Goal: Task Accomplishment & Management: Use online tool/utility

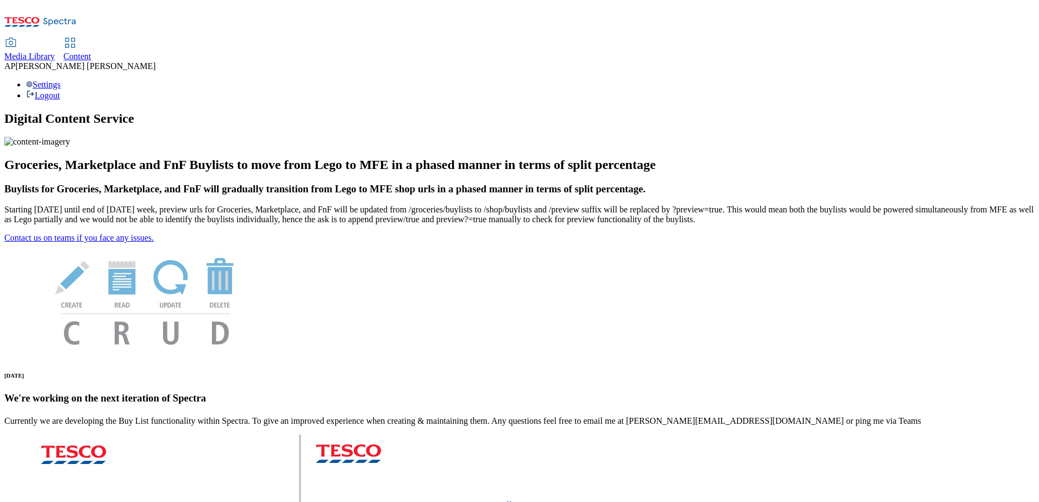
click at [91, 52] on span "Content" at bounding box center [78, 56] width 28 height 9
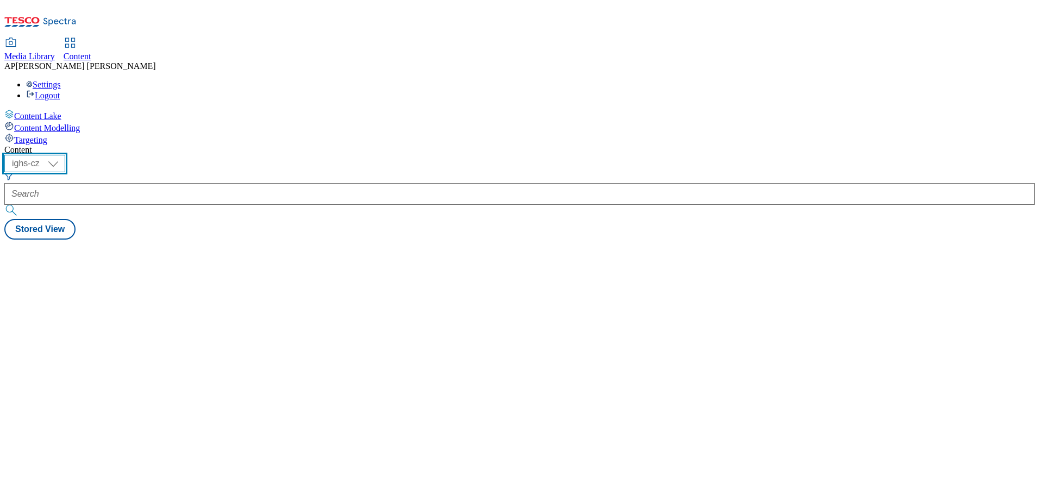
click at [65, 155] on select "ighs-cz ighs-hu ighs-sk" at bounding box center [34, 163] width 61 height 17
select select "ighs-hu"
click at [65, 155] on select "ighs-cz ighs-hu ighs-sk" at bounding box center [34, 163] width 61 height 17
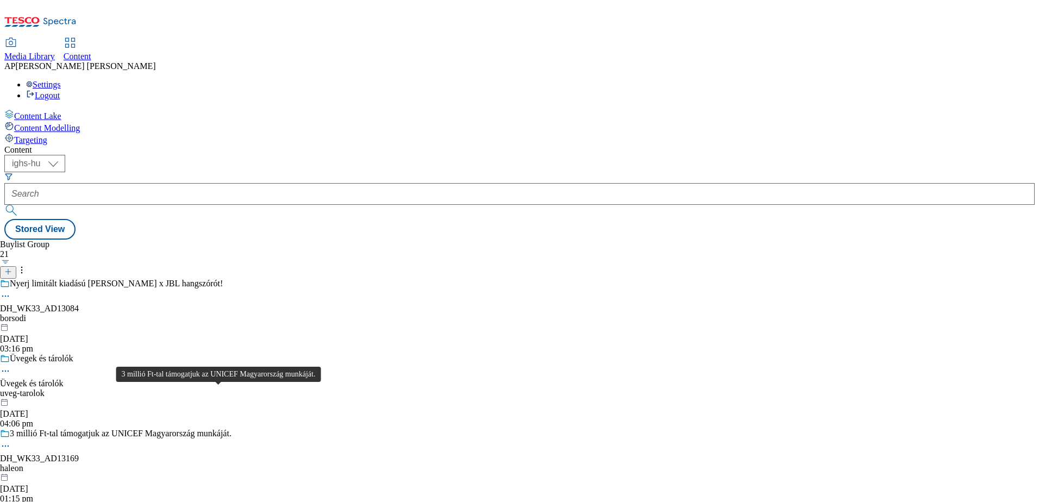
click at [221, 429] on div "3 millió Ft-tal támogatjuk az UNICEF Magyarország munkáját." at bounding box center [121, 434] width 222 height 10
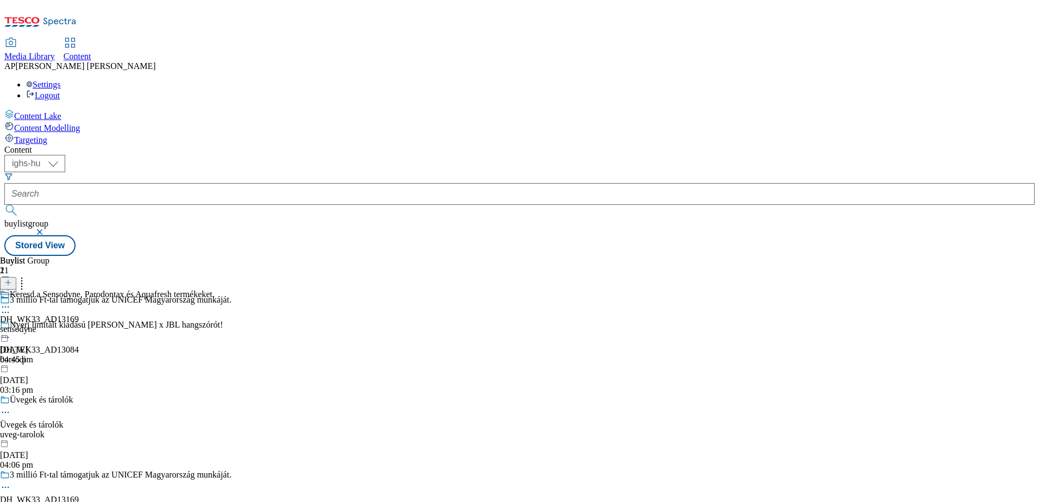
click at [215, 290] on div "Keresd a Sensodyne, Parodontax és Aquafresh termékeket. DH_WK33_AD13169 sensody…" at bounding box center [107, 327] width 215 height 75
click at [11, 327] on icon at bounding box center [5, 332] width 11 height 11
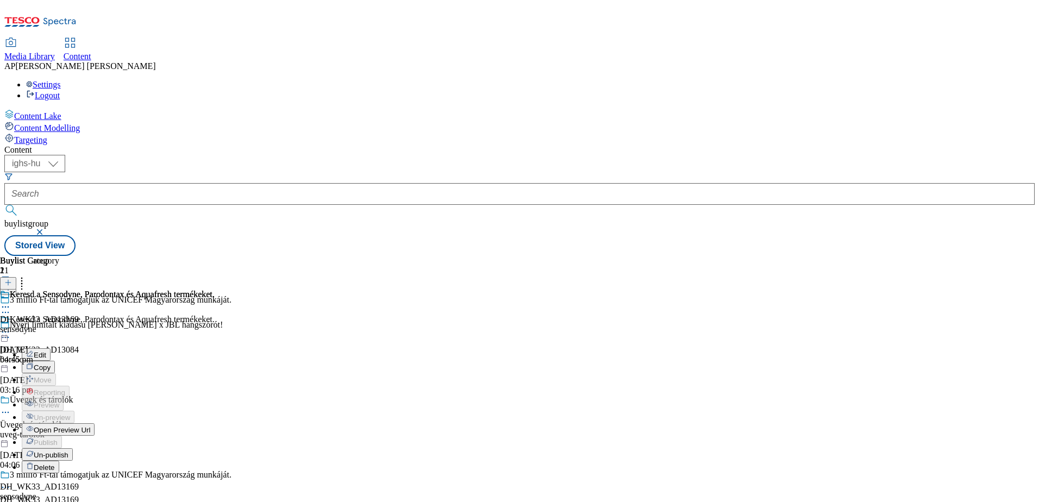
click at [46, 351] on span "Edit" at bounding box center [40, 355] width 13 height 8
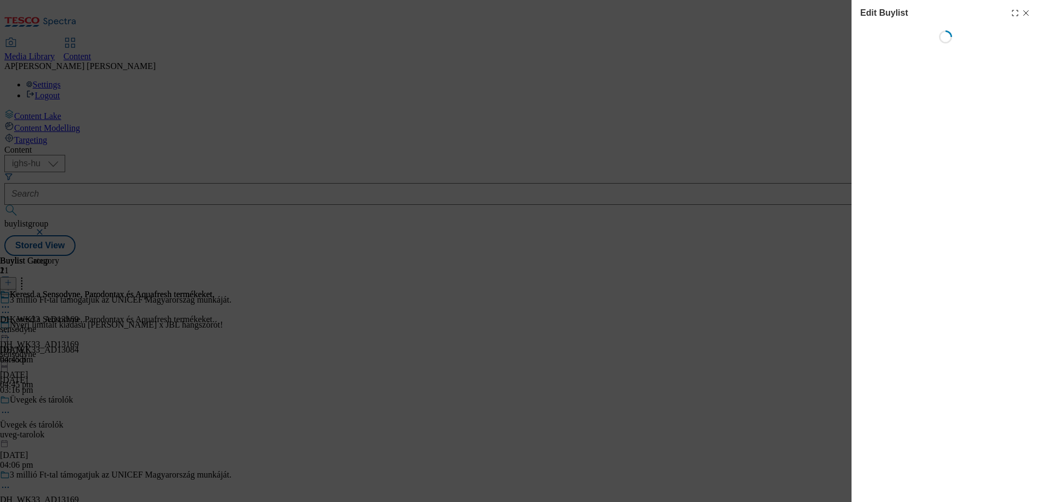
select select "seasonal"
select select "dunnhumby"
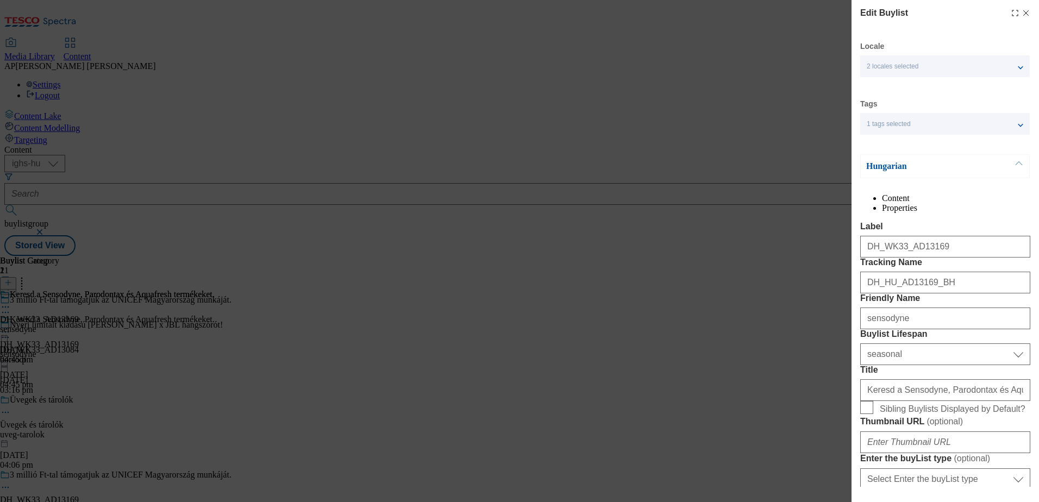
select select "Banner"
click at [1022, 14] on icon "Modal" at bounding box center [1026, 13] width 9 height 9
select select "seasonal"
select select "dunnhumby"
select select "Banner"
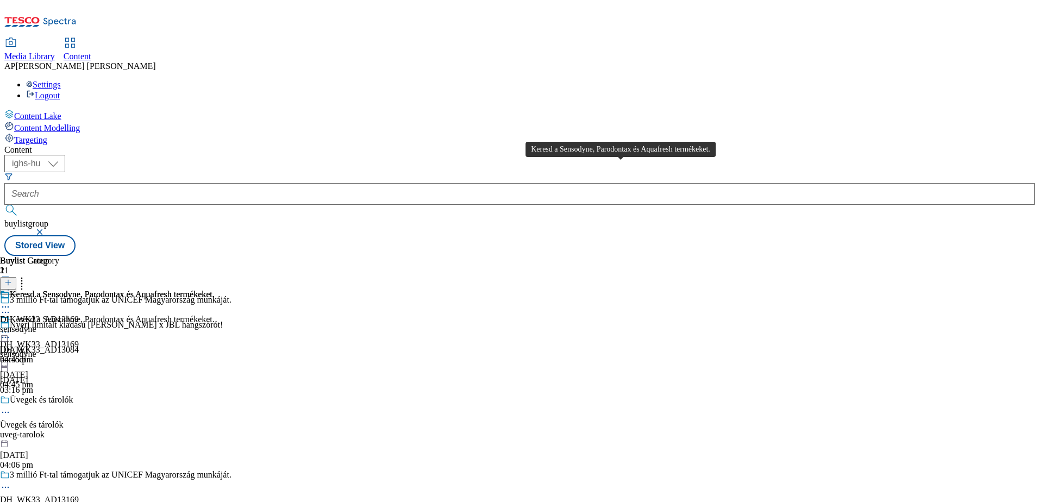
click at [215, 290] on div "Keresd a Sensodyne, Parodontax és Aquafresh termékeket." at bounding box center [112, 295] width 205 height 10
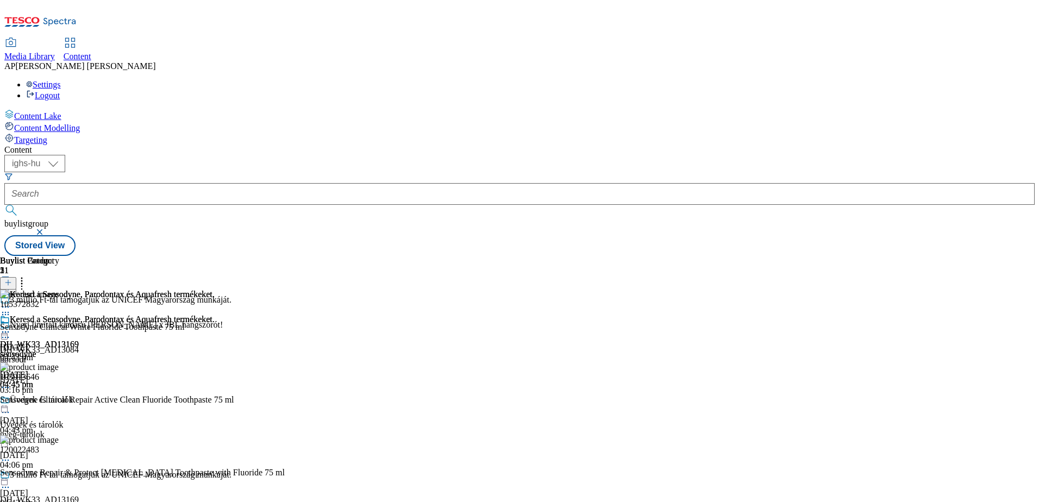
click at [27, 276] on icon at bounding box center [21, 281] width 11 height 11
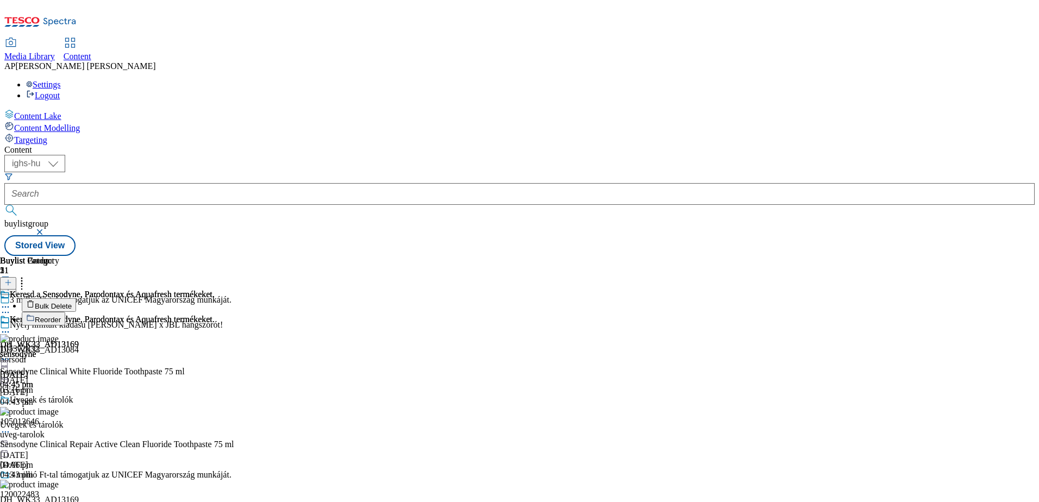
click at [61, 316] on span "Reorder" at bounding box center [48, 320] width 26 height 8
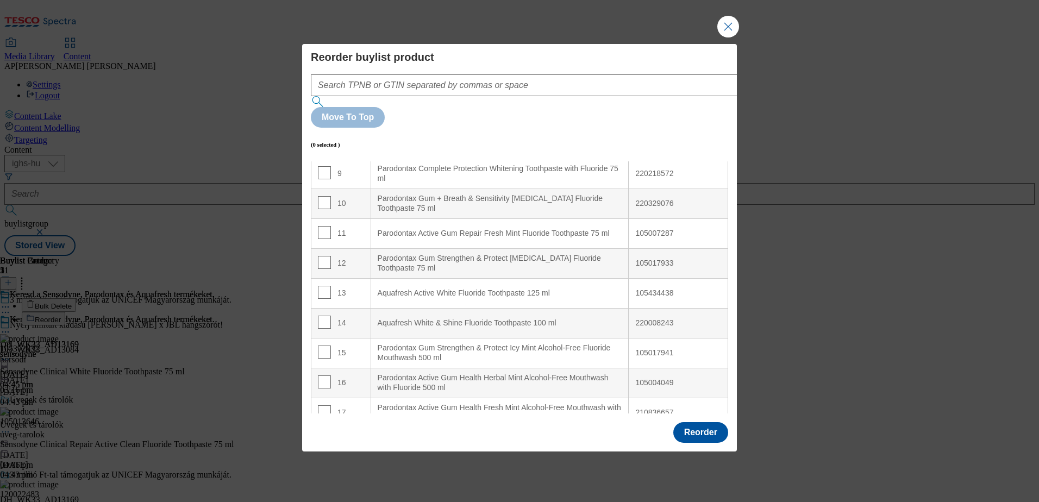
scroll to position [326, 0]
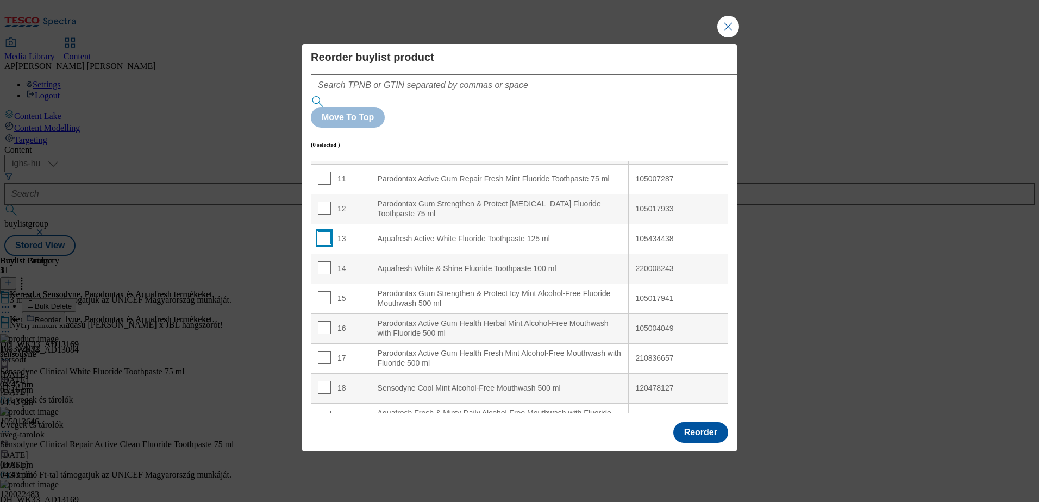
drag, startPoint x: 323, startPoint y: 210, endPoint x: 323, endPoint y: 217, distance: 6.5
click at [323, 232] on input "Modal" at bounding box center [324, 238] width 13 height 13
checkbox input "true"
drag, startPoint x: 408, startPoint y: 212, endPoint x: 414, endPoint y: 217, distance: 8.1
click at [414, 224] on ml "Aquafresh Active White Fluoride Toothpaste 125 ml" at bounding box center [500, 239] width 258 height 30
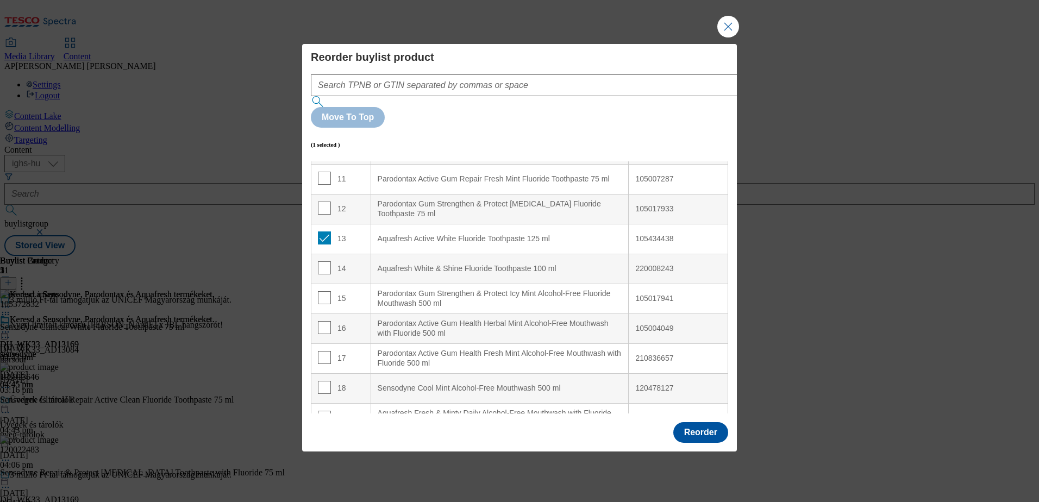
drag, startPoint x: 571, startPoint y: 208, endPoint x: 577, endPoint y: 215, distance: 10.0
click at [577, 224] on ml "Aquafresh Active White Fluoride Toothpaste 125 ml" at bounding box center [500, 239] width 258 height 30
click at [701, 422] on button "Reorder" at bounding box center [700, 432] width 55 height 21
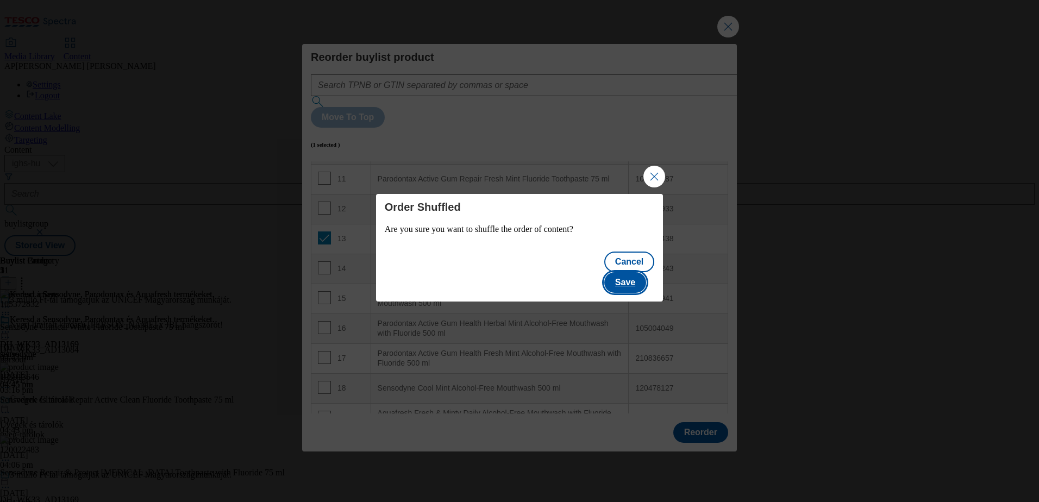
click at [636, 272] on button "Save" at bounding box center [625, 282] width 42 height 21
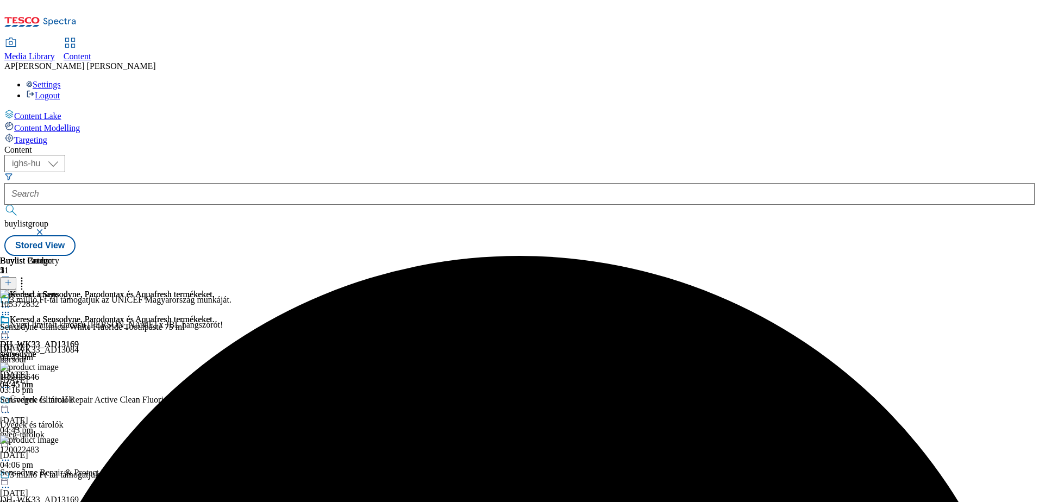
click at [27, 276] on icon at bounding box center [21, 281] width 11 height 11
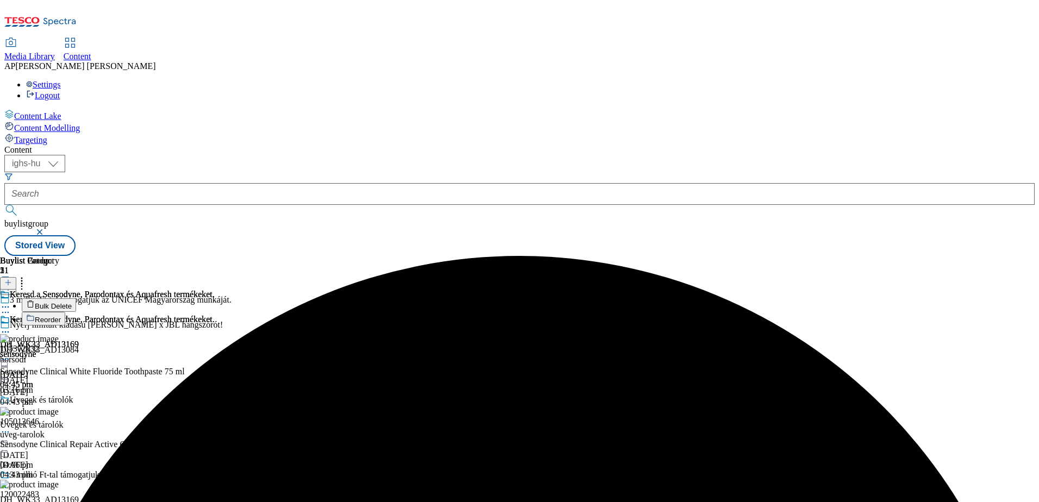
click at [65, 312] on button "Reorder" at bounding box center [43, 319] width 43 height 14
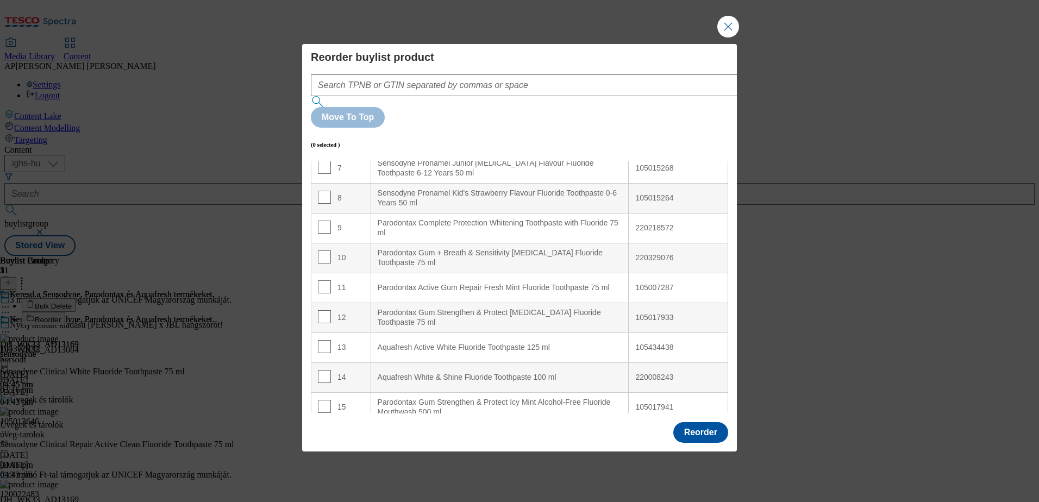
scroll to position [272, 0]
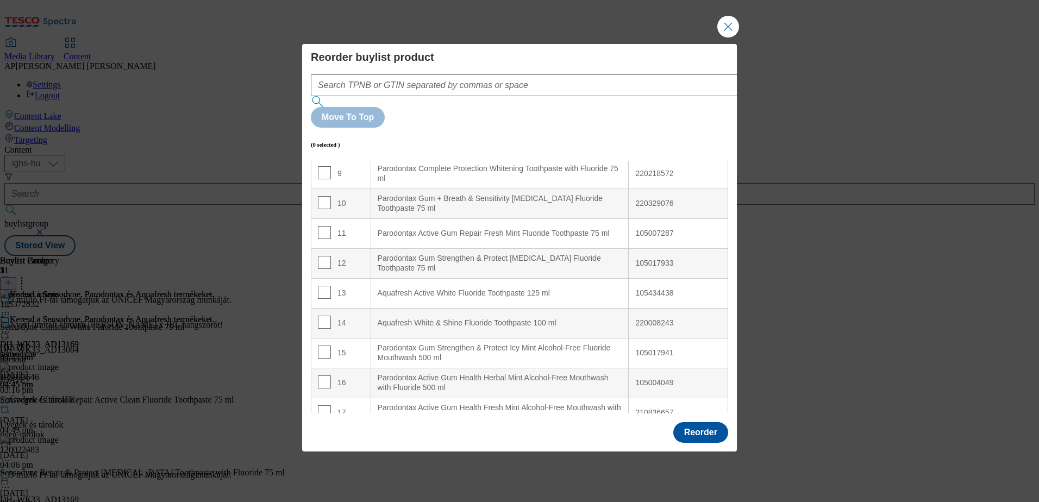
click at [571, 289] on div "Aquafresh Active White Fluoride Toothpaste 125 ml" at bounding box center [500, 294] width 245 height 10
click at [323, 286] on input "Modal" at bounding box center [324, 292] width 13 height 13
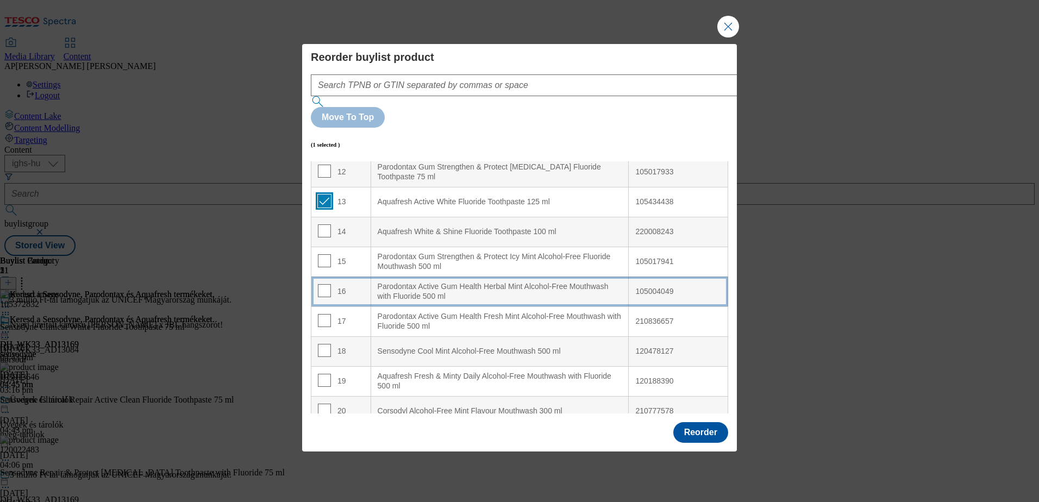
scroll to position [380, 0]
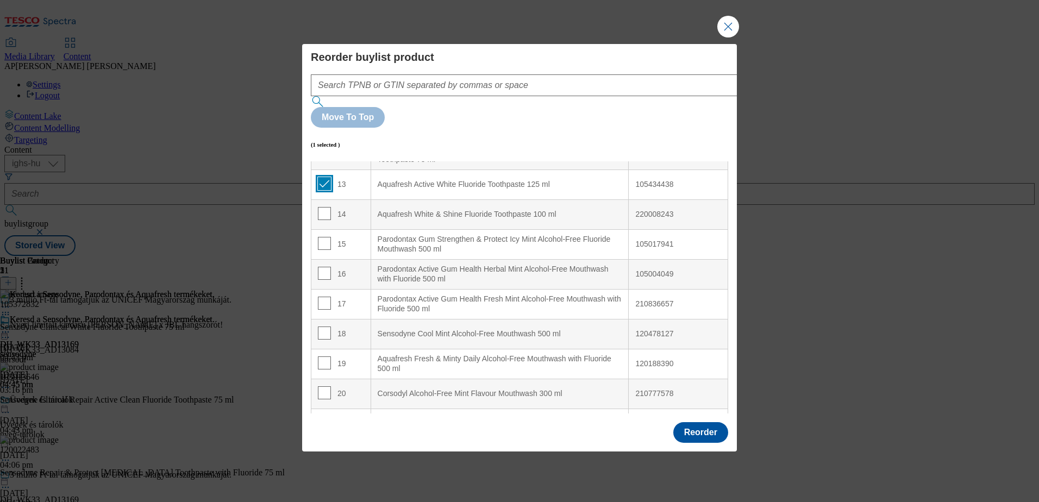
click at [327, 177] on input "Modal" at bounding box center [324, 183] width 13 height 13
checkbox input "false"
drag, startPoint x: 390, startPoint y: 152, endPoint x: 385, endPoint y: 161, distance: 10.7
click at [385, 170] on ml "Aquafresh Active White Fluoride Toothpaste 125 ml" at bounding box center [500, 185] width 258 height 30
drag, startPoint x: 385, startPoint y: 161, endPoint x: 348, endPoint y: 151, distance: 38.9
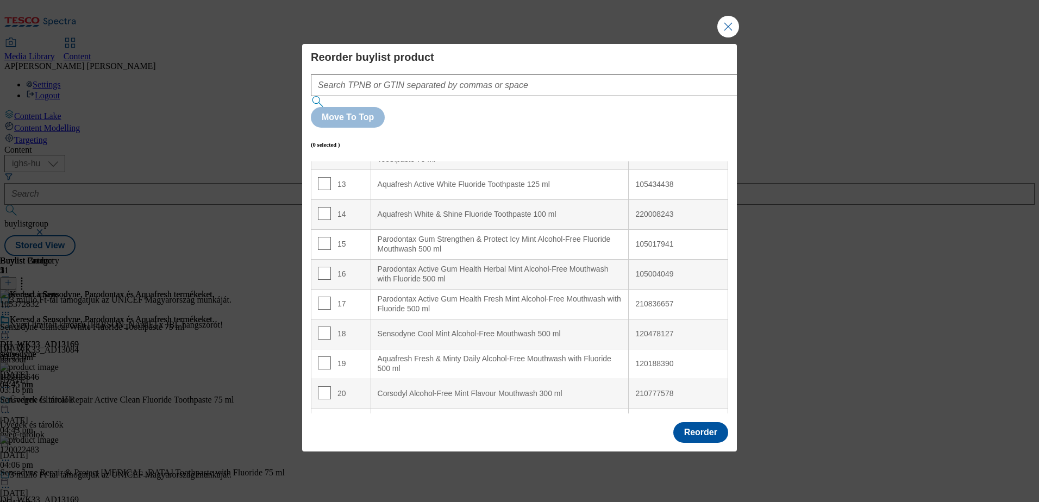
click at [348, 177] on div "13" at bounding box center [341, 185] width 46 height 16
drag, startPoint x: 349, startPoint y: 154, endPoint x: 352, endPoint y: 178, distance: 23.5
click at [699, 170] on td "105434438" at bounding box center [678, 185] width 99 height 30
click at [724, 38] on button "Close Modal" at bounding box center [728, 27] width 22 height 22
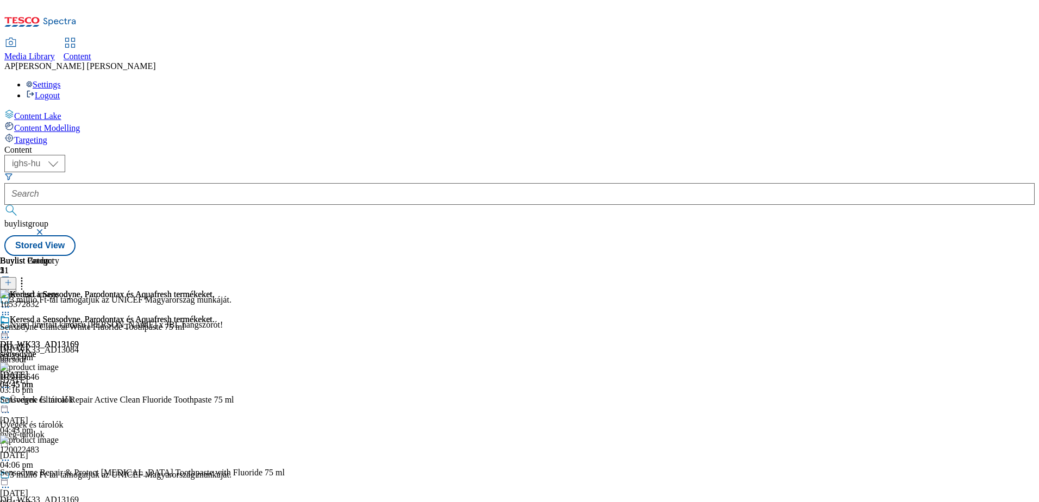
click at [27, 276] on icon at bounding box center [21, 281] width 11 height 11
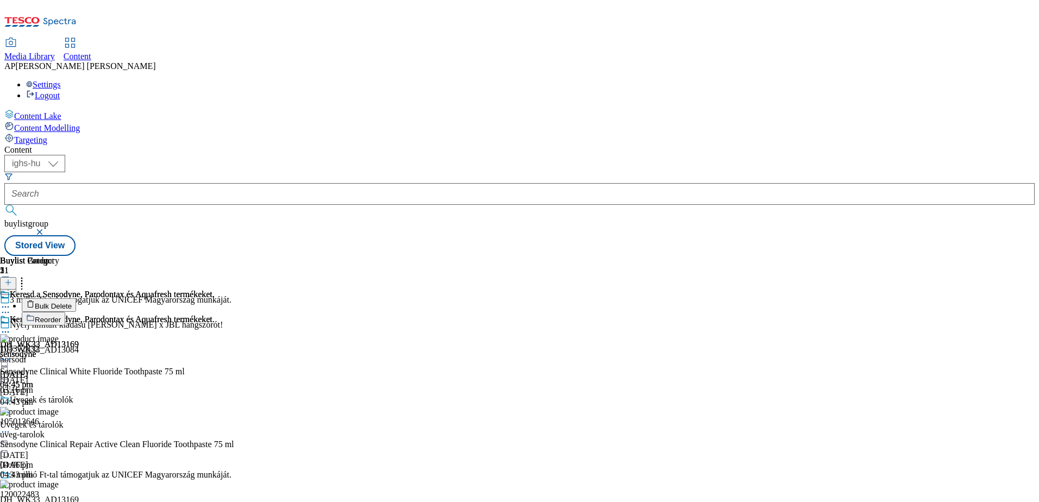
click at [27, 276] on icon at bounding box center [21, 281] width 11 height 11
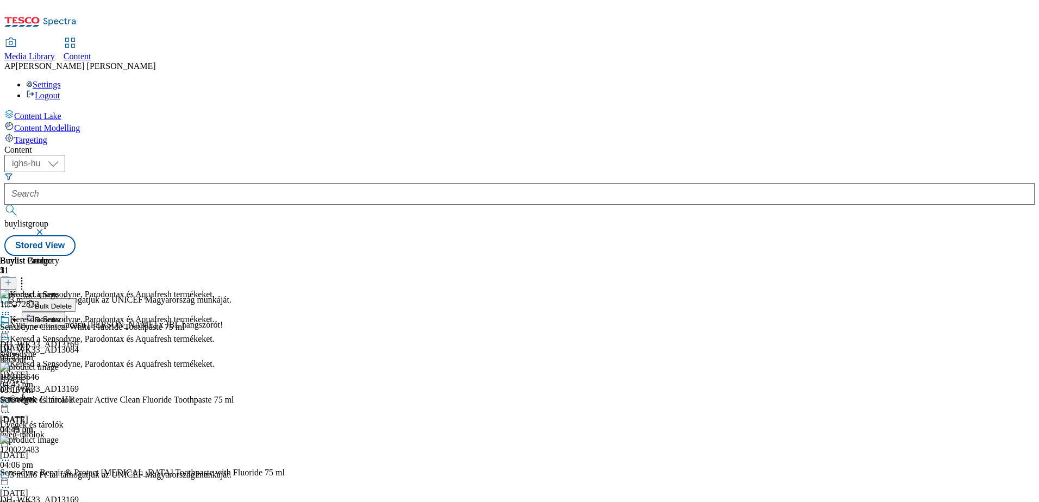
click at [524, 155] on div "( optional ) ighs-cz ighs-hu ighs-sk ighs-hu buylistgroup Stored View" at bounding box center [519, 205] width 1030 height 101
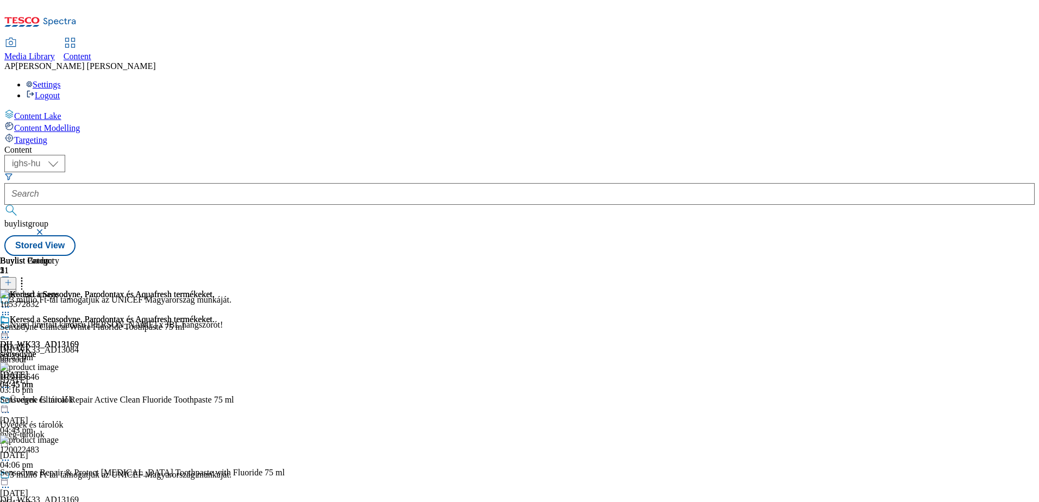
click at [11, 327] on icon at bounding box center [5, 332] width 11 height 11
click at [68, 451] on span "Un-publish" at bounding box center [51, 455] width 35 height 8
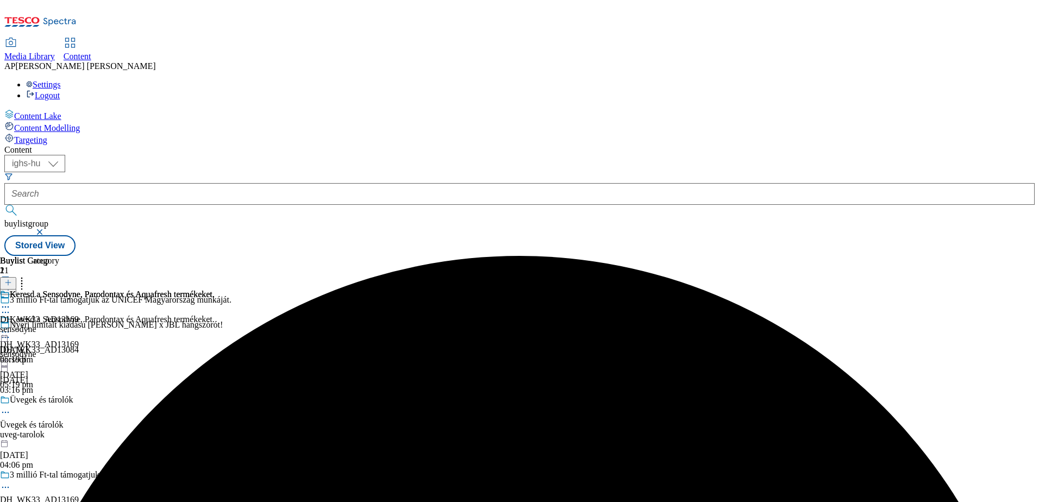
click at [215, 327] on div at bounding box center [107, 333] width 215 height 13
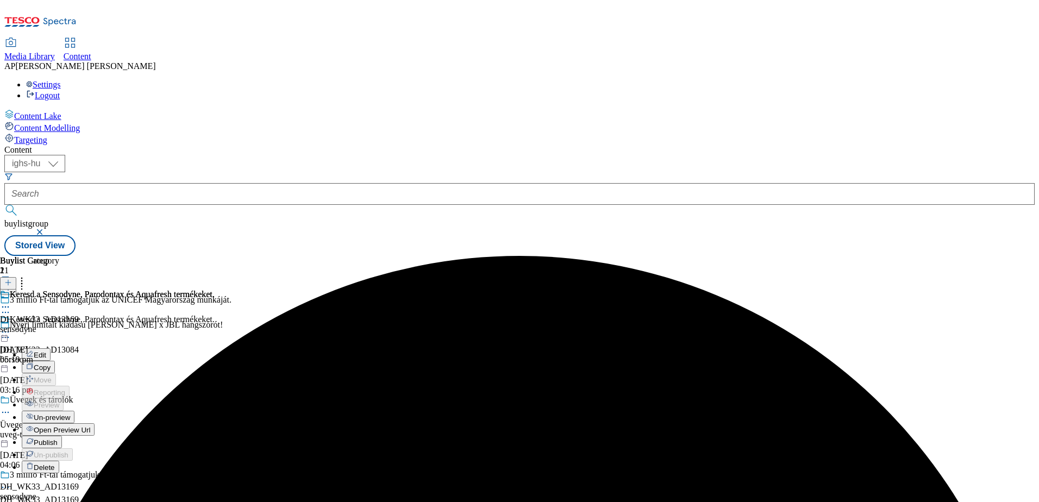
click at [70, 414] on span "Un-preview" at bounding box center [52, 418] width 36 height 8
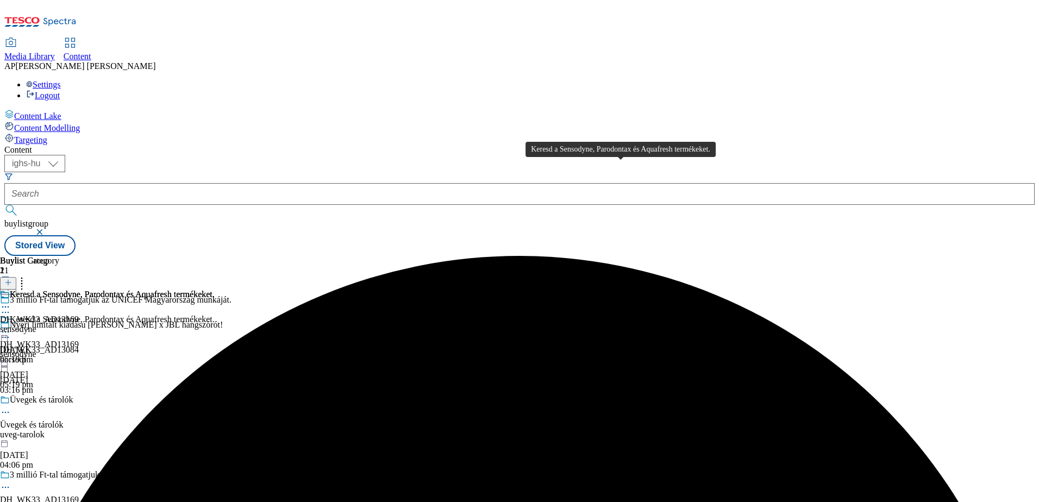
click at [215, 290] on div "Keresd a Sensodyne, Parodontax és Aquafresh termékeket." at bounding box center [112, 295] width 205 height 10
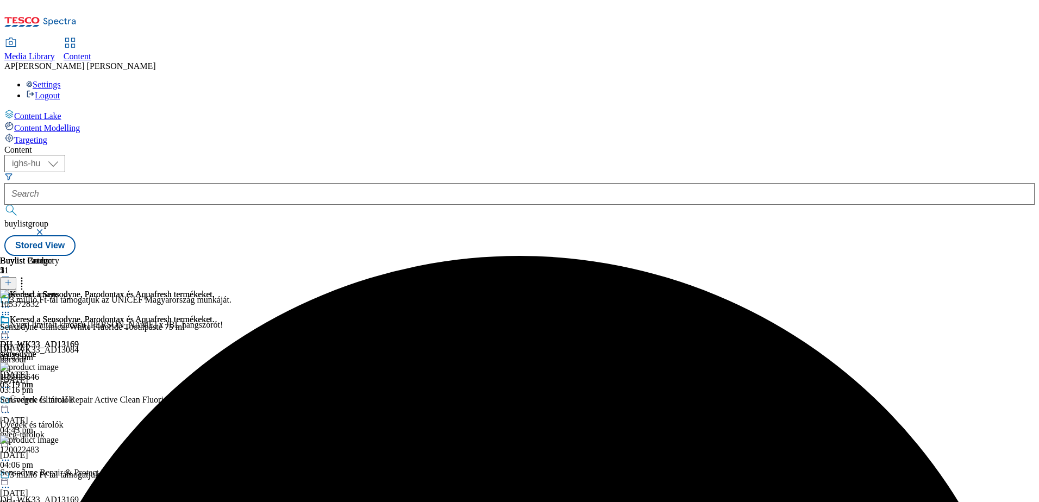
click at [27, 276] on icon at bounding box center [21, 281] width 11 height 11
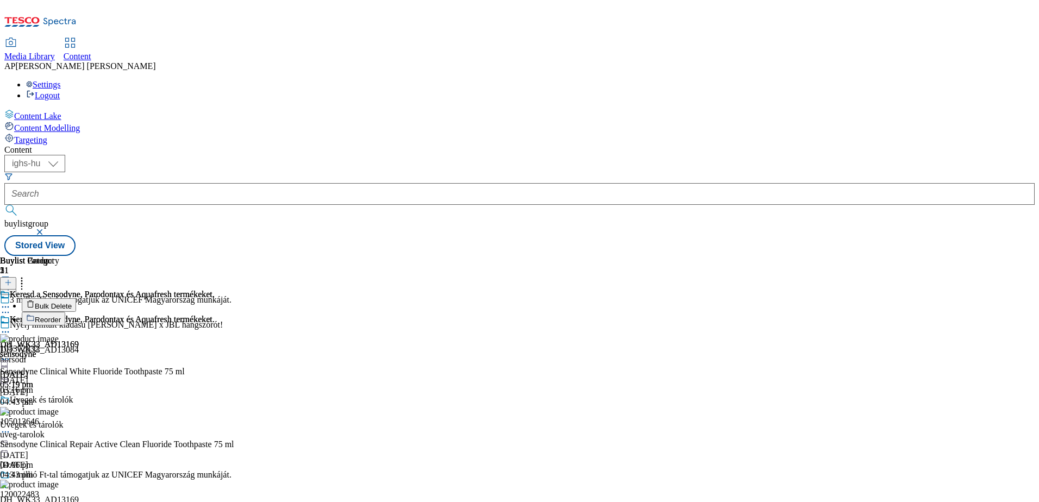
click at [65, 312] on button "Reorder" at bounding box center [43, 319] width 43 height 14
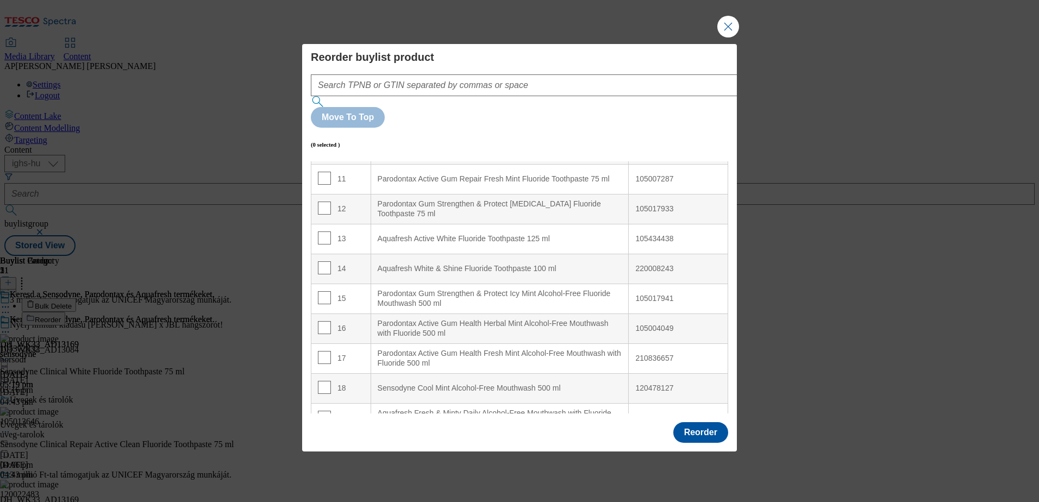
scroll to position [380, 0]
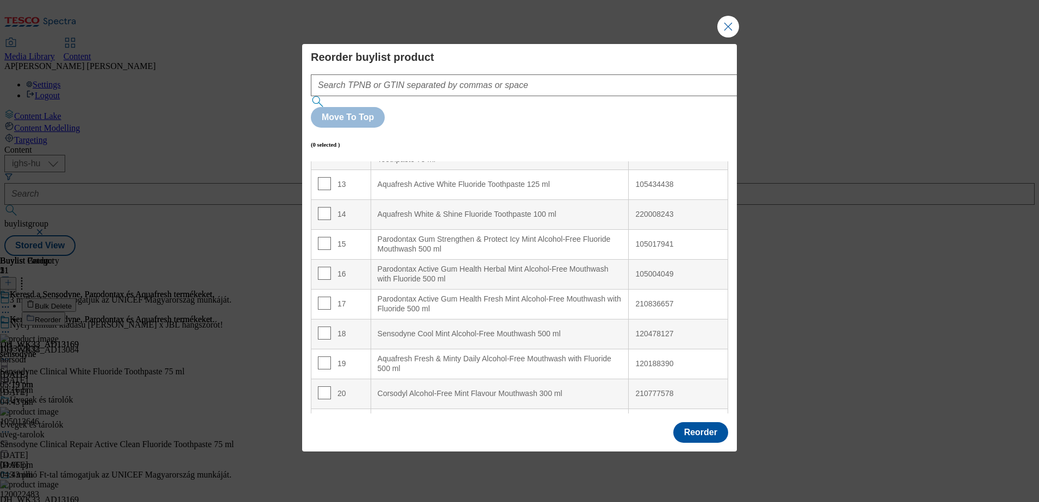
click at [465, 180] on div "Aquafresh Active White Fluoride Toothpaste 125 ml" at bounding box center [500, 185] width 245 height 10
drag, startPoint x: 397, startPoint y: 154, endPoint x: 395, endPoint y: 163, distance: 9.6
click at [395, 170] on ml "Aquafresh Active White Fluoride Toothpaste 125 ml" at bounding box center [500, 185] width 258 height 30
drag, startPoint x: 395, startPoint y: 163, endPoint x: 324, endPoint y: 154, distance: 70.6
click at [324, 177] on input "Modal" at bounding box center [324, 183] width 13 height 13
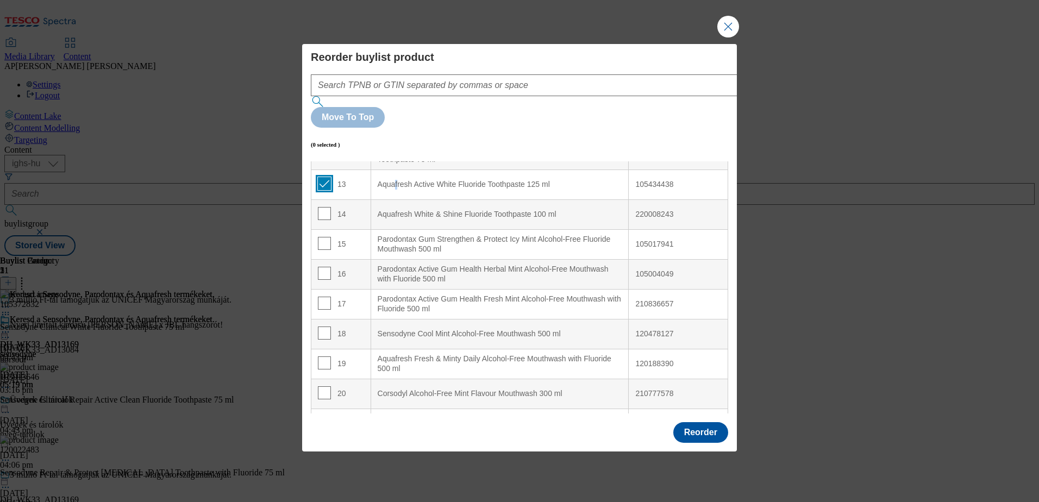
checkbox input "true"
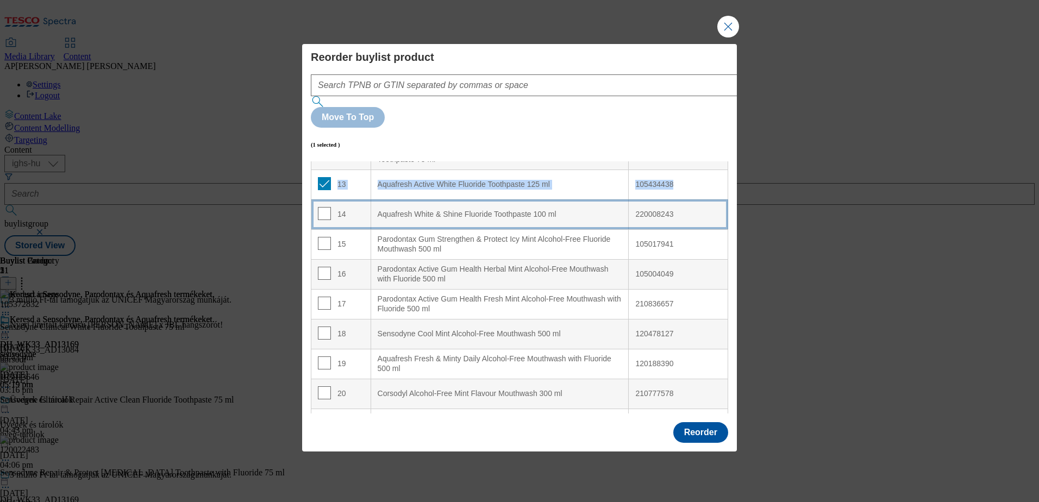
drag, startPoint x: 363, startPoint y: 152, endPoint x: 361, endPoint y: 184, distance: 32.6
click at [361, 207] on div "14" at bounding box center [341, 215] width 46 height 16
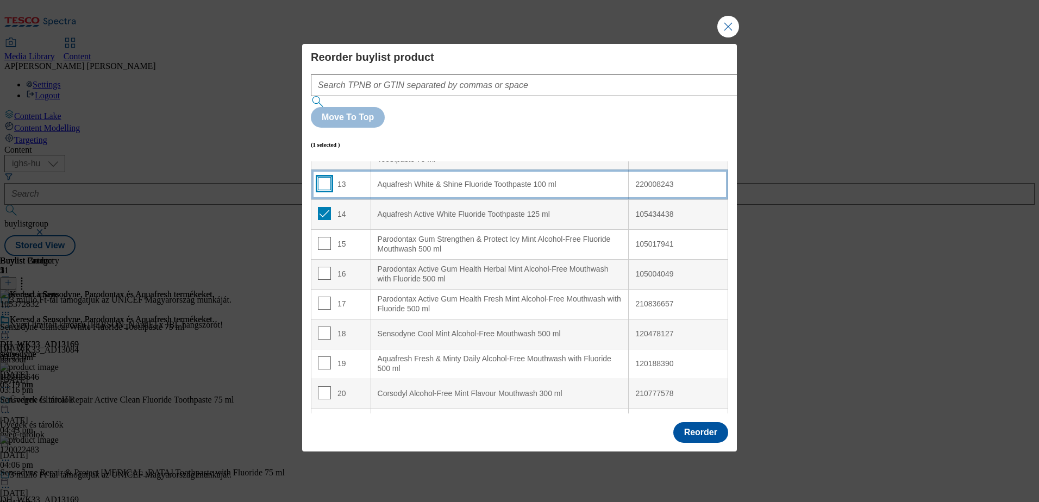
click at [322, 177] on input "Modal" at bounding box center [324, 183] width 13 height 13
checkbox input "true"
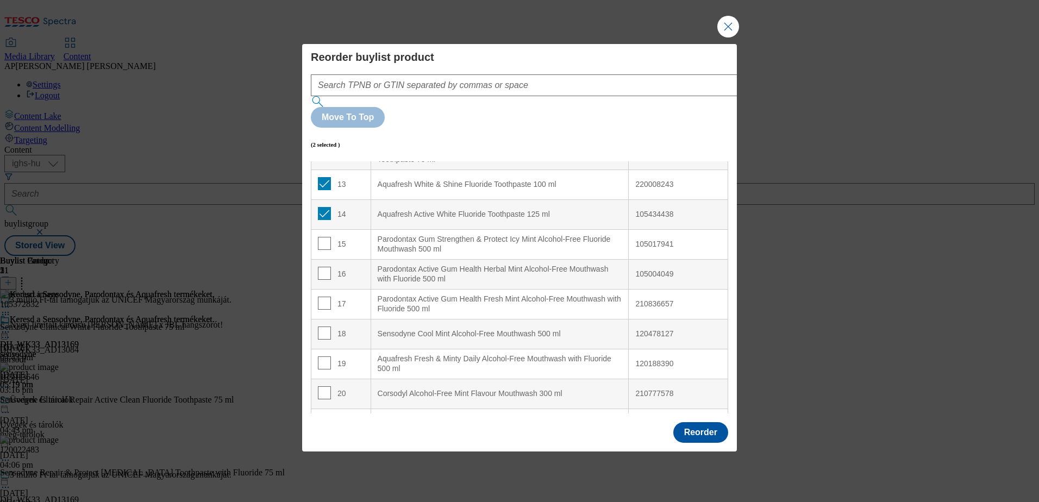
click at [356, 177] on div "13" at bounding box center [341, 185] width 46 height 16
click at [340, 207] on div "14" at bounding box center [341, 215] width 46 height 16
click at [358, 170] on td "13" at bounding box center [341, 185] width 60 height 30
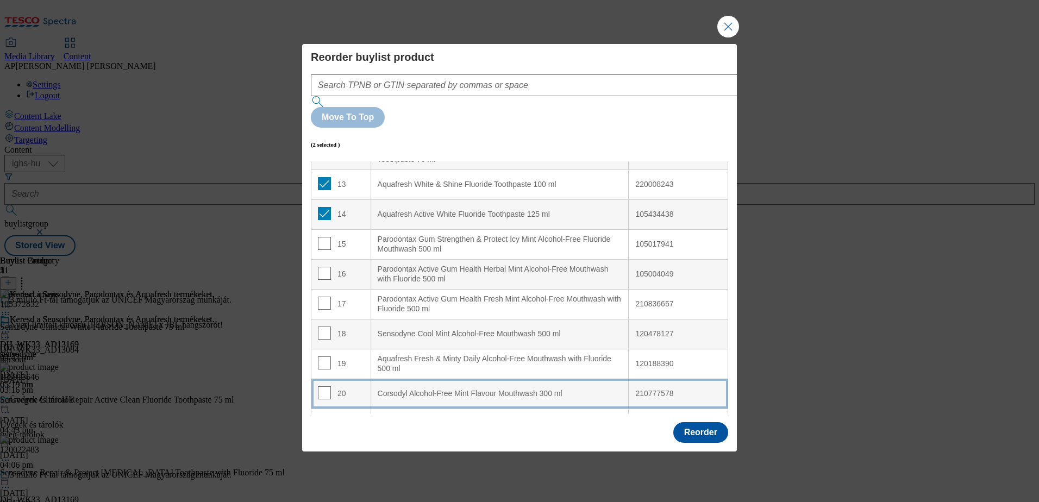
click at [364, 379] on td "20" at bounding box center [341, 394] width 60 height 30
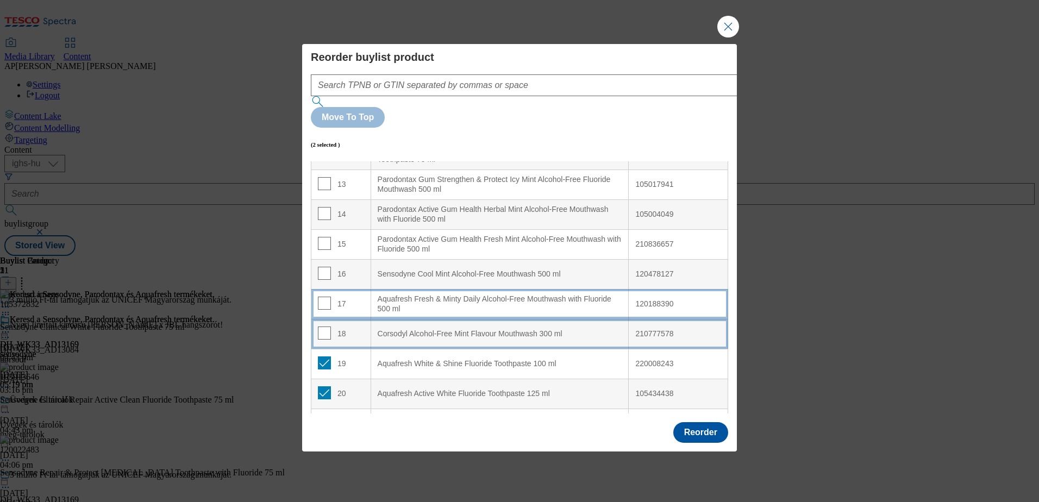
click at [358, 297] on div "17" at bounding box center [341, 305] width 46 height 16
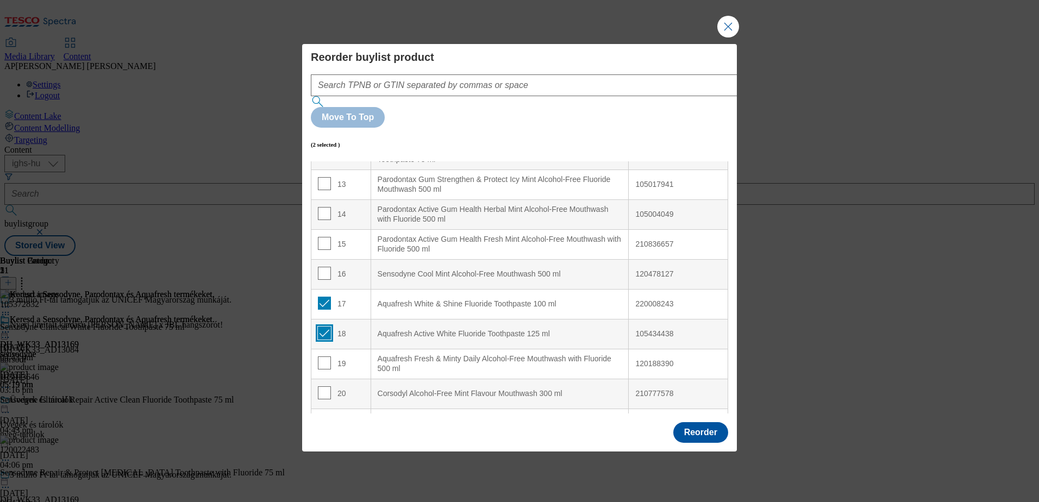
click at [324, 327] on input "Modal" at bounding box center [324, 333] width 13 height 13
checkbox input "false"
click at [326, 297] on input "Modal" at bounding box center [324, 303] width 13 height 13
checkbox input "false"
click at [324, 357] on input "Modal" at bounding box center [324, 363] width 13 height 13
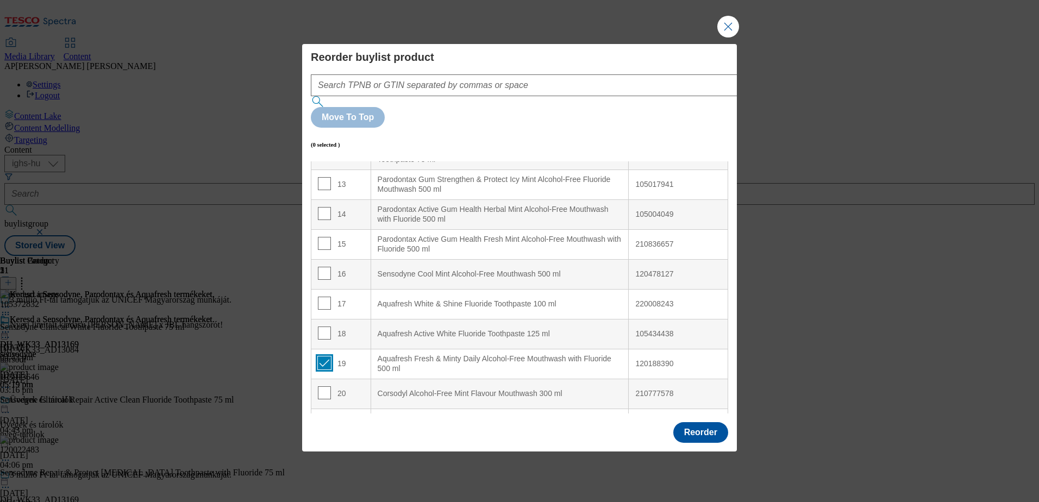
checkbox input "true"
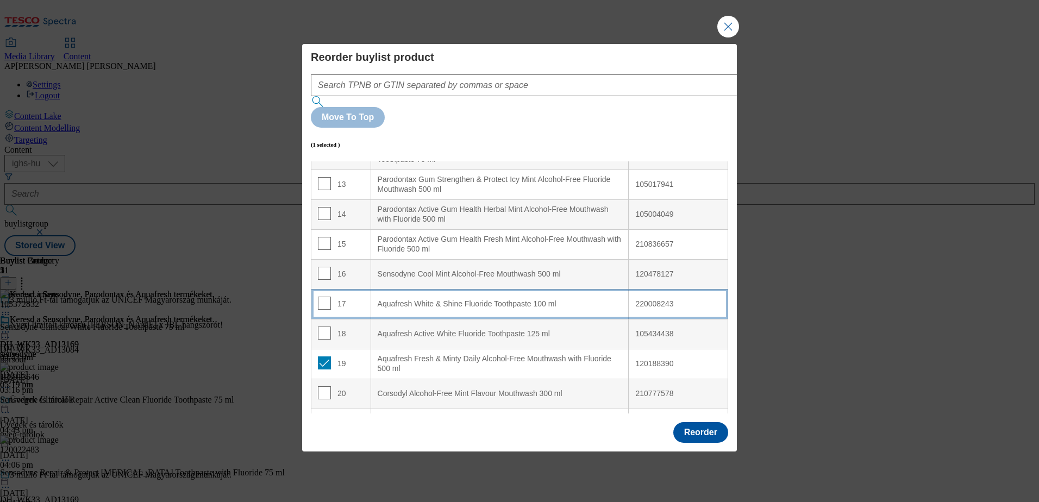
click at [355, 297] on div "17" at bounding box center [341, 305] width 46 height 16
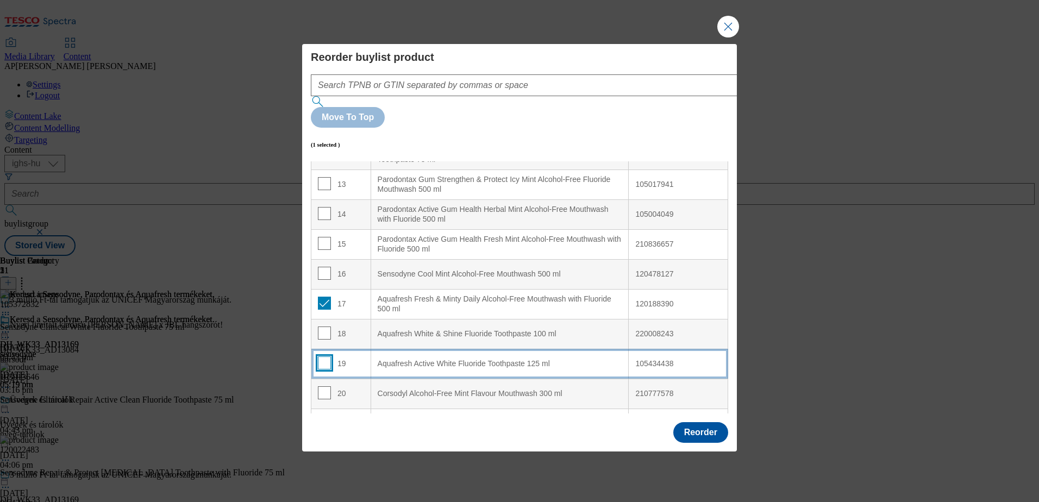
click at [322, 357] on input "Modal" at bounding box center [324, 363] width 13 height 13
checkbox input "true"
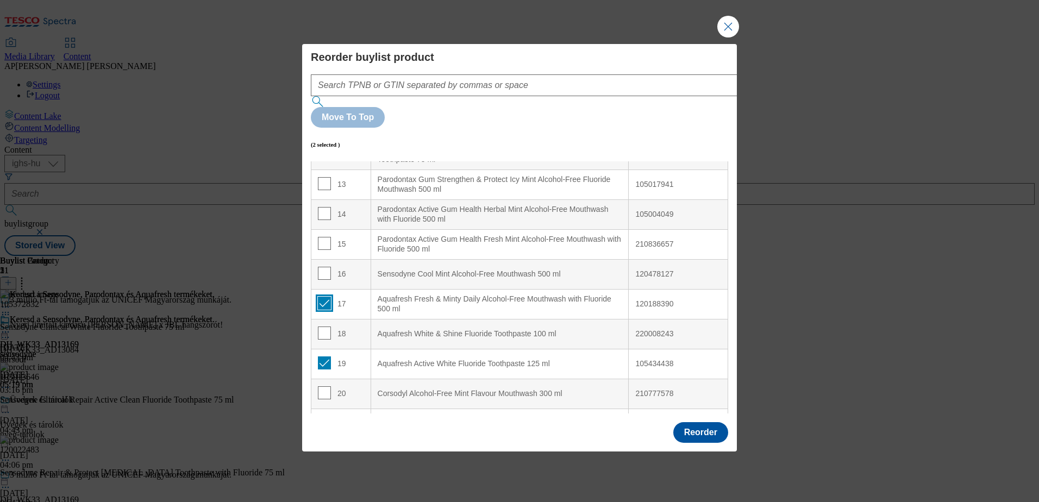
click at [323, 297] on input "Modal" at bounding box center [324, 303] width 13 height 13
checkbox input "false"
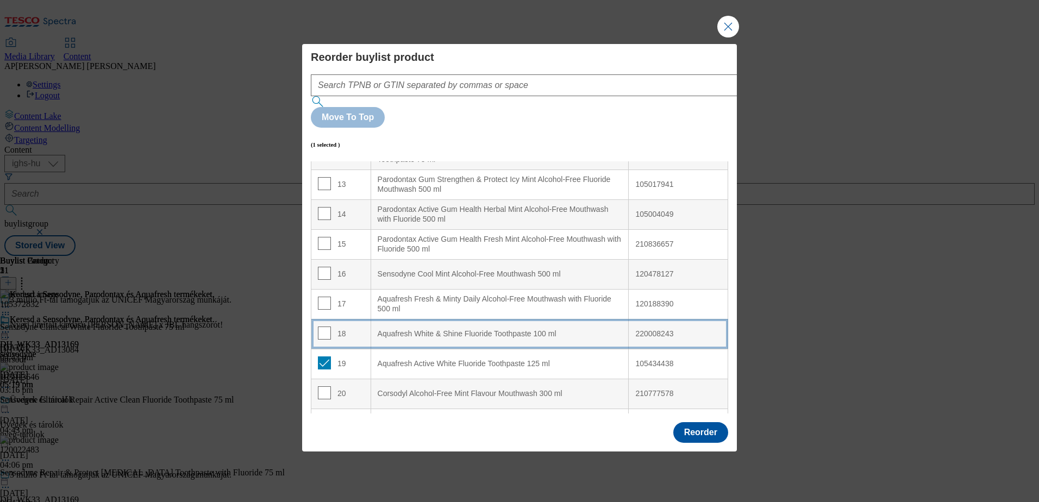
click at [354, 327] on div "18" at bounding box center [341, 335] width 46 height 16
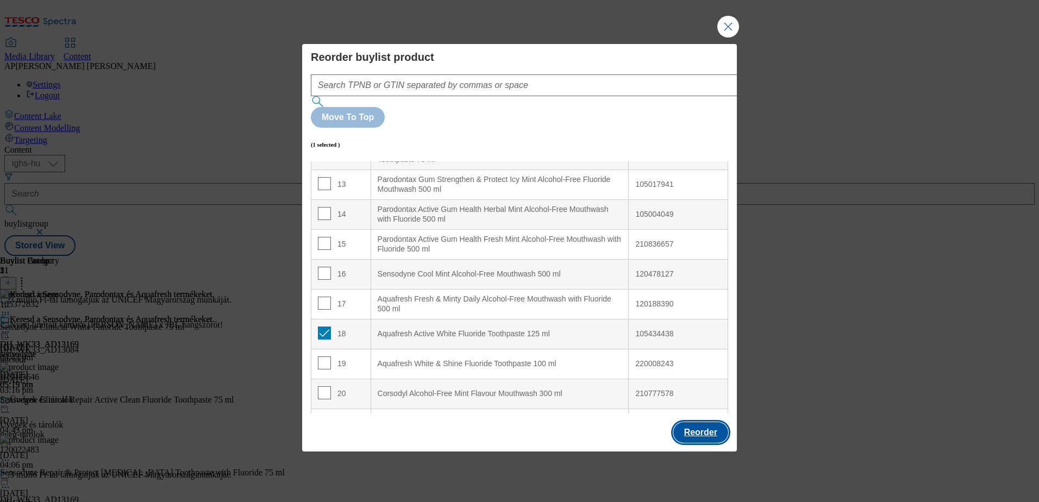
click at [692, 422] on button "Reorder" at bounding box center [700, 432] width 55 height 21
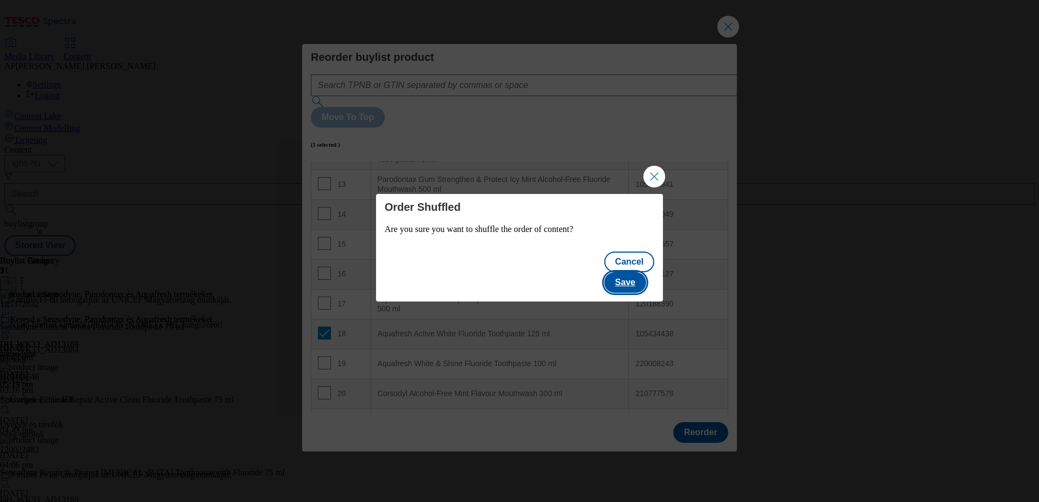
click at [630, 272] on button "Save" at bounding box center [625, 282] width 42 height 21
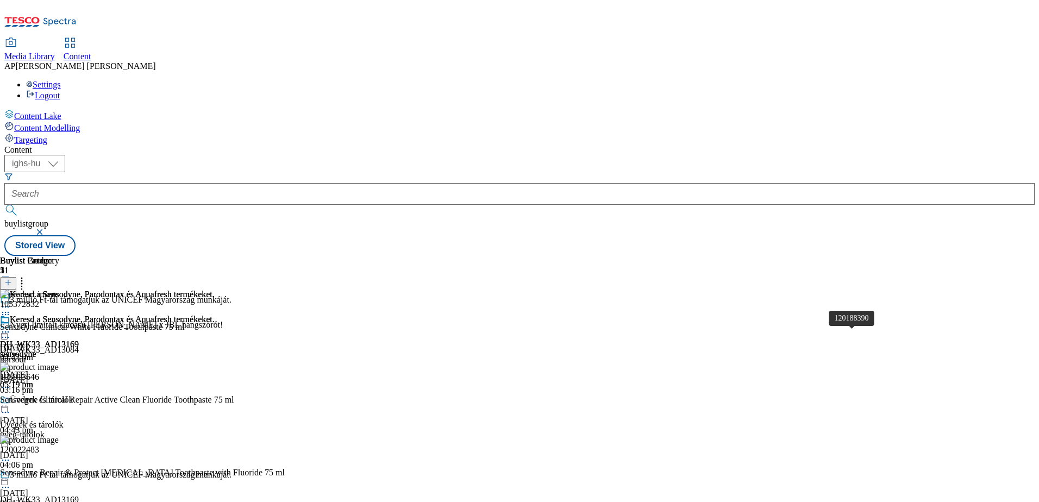
scroll to position [1739, 0]
click at [11, 327] on icon at bounding box center [5, 332] width 11 height 11
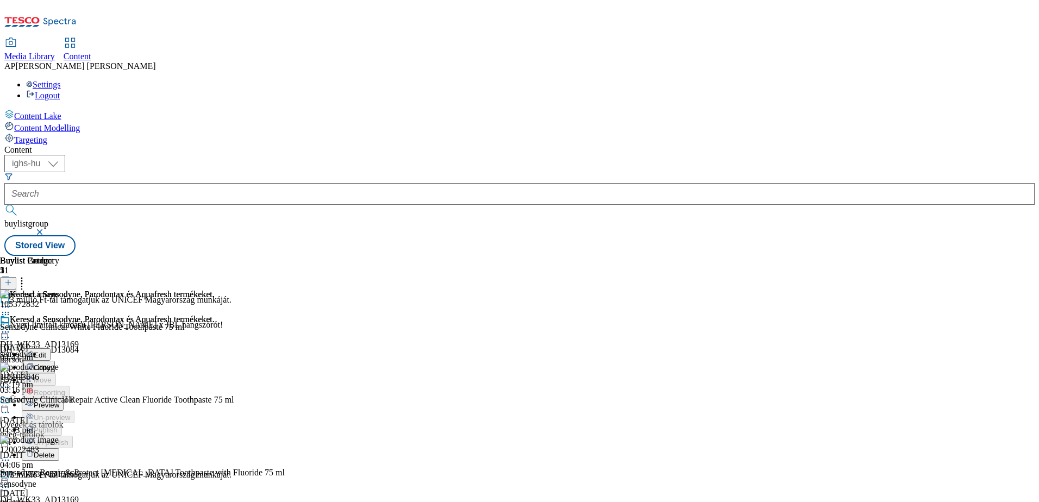
click at [59, 401] on span "Preview" at bounding box center [47, 405] width 26 height 8
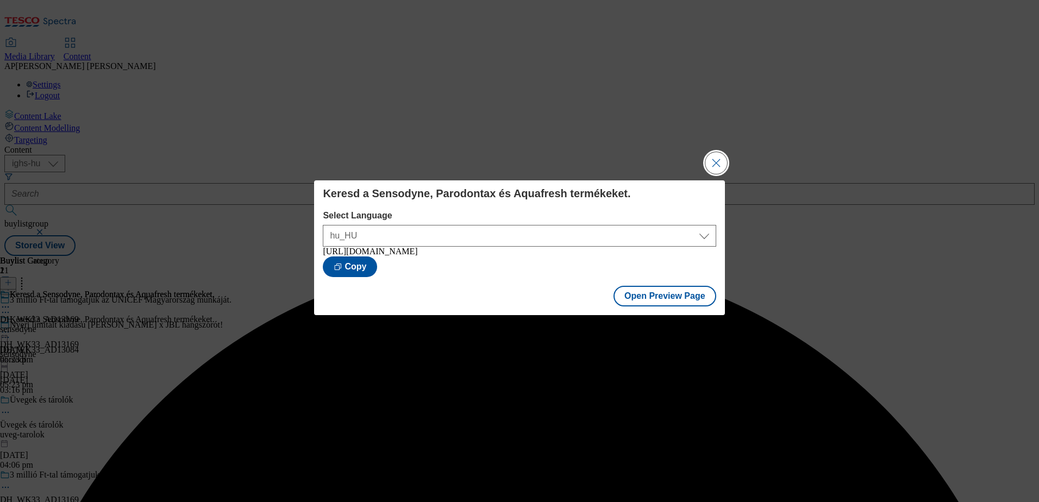
click at [716, 159] on button "Close Modal" at bounding box center [716, 163] width 22 height 22
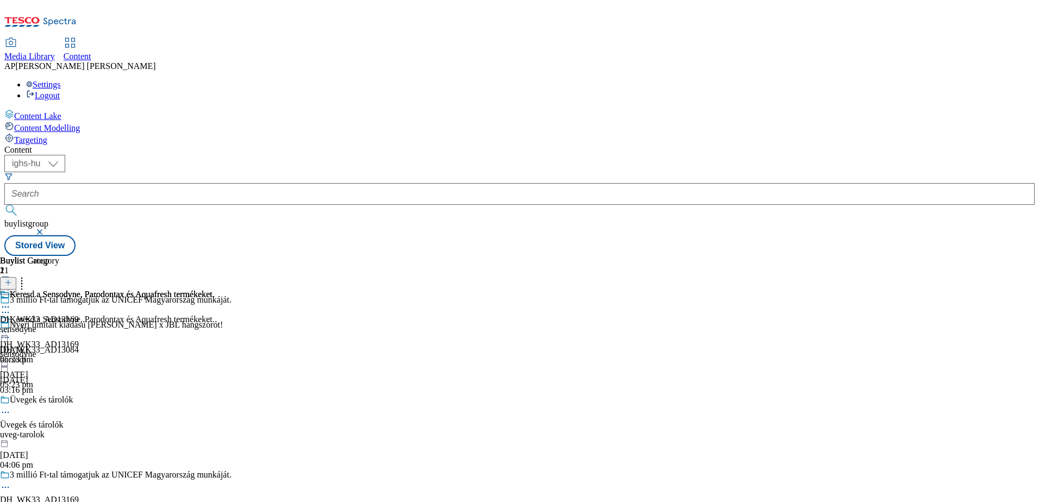
click at [11, 327] on icon at bounding box center [5, 332] width 11 height 11
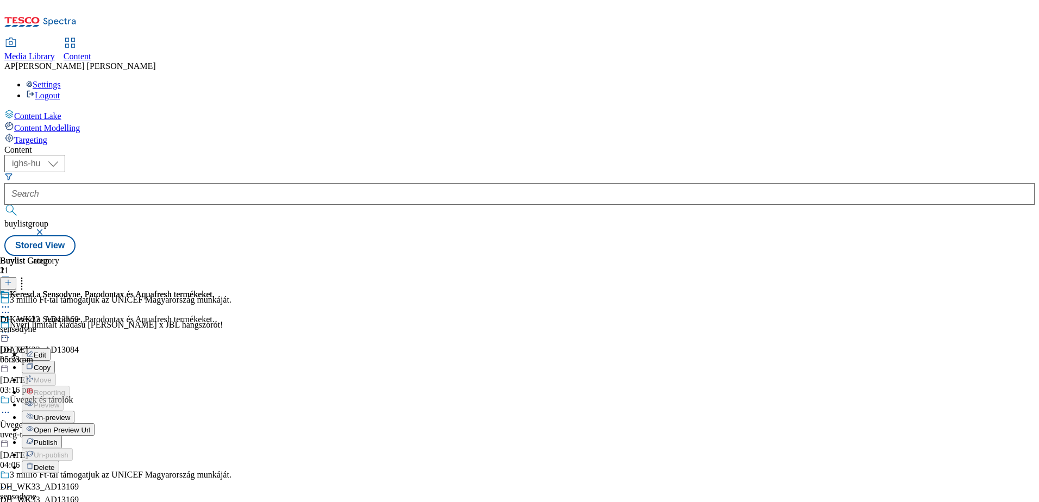
click at [58, 439] on span "Publish" at bounding box center [46, 443] width 24 height 8
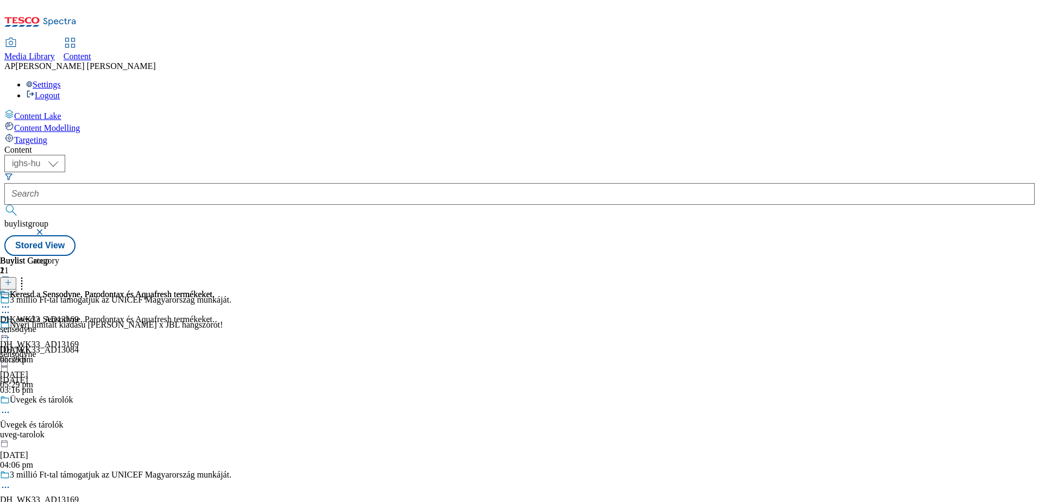
click at [11, 327] on icon at bounding box center [5, 332] width 11 height 11
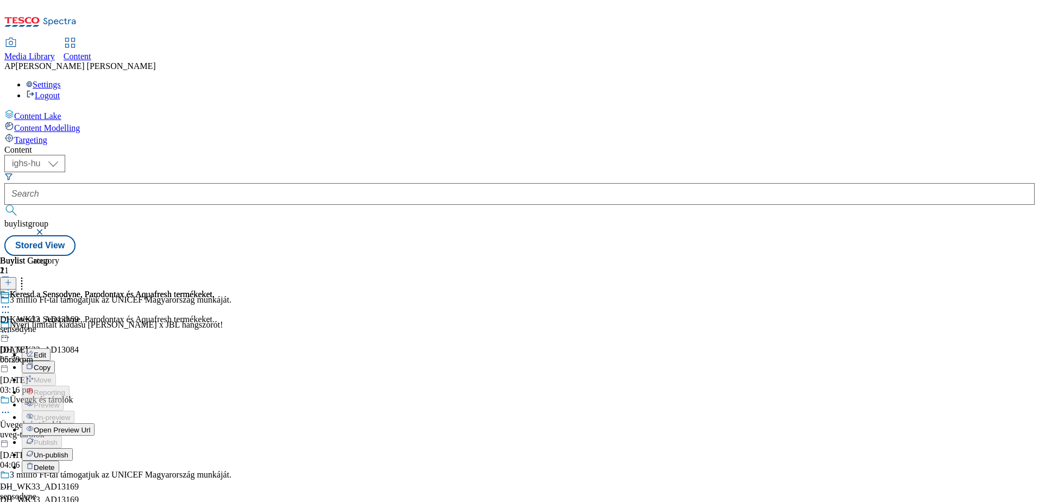
click at [68, 451] on span "Un-publish" at bounding box center [51, 455] width 35 height 8
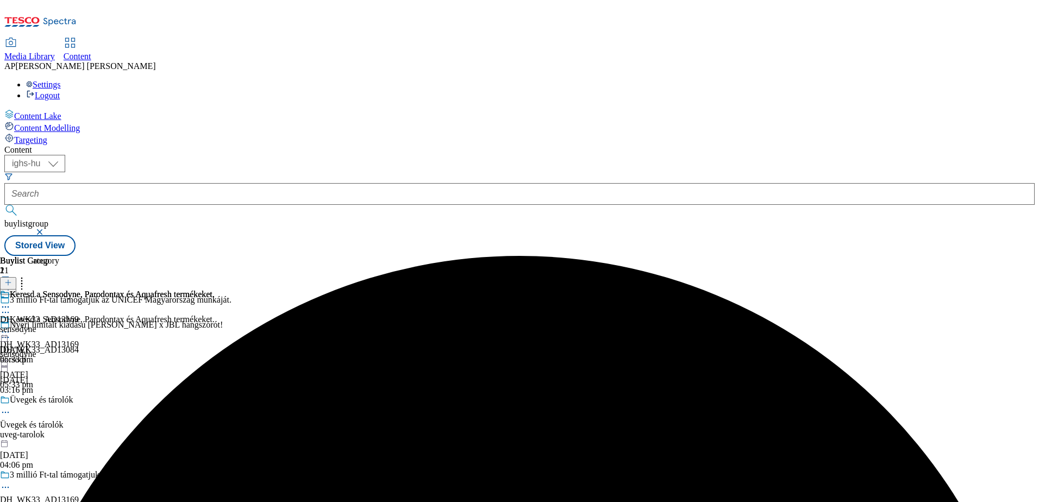
click at [11, 327] on icon at bounding box center [5, 332] width 11 height 11
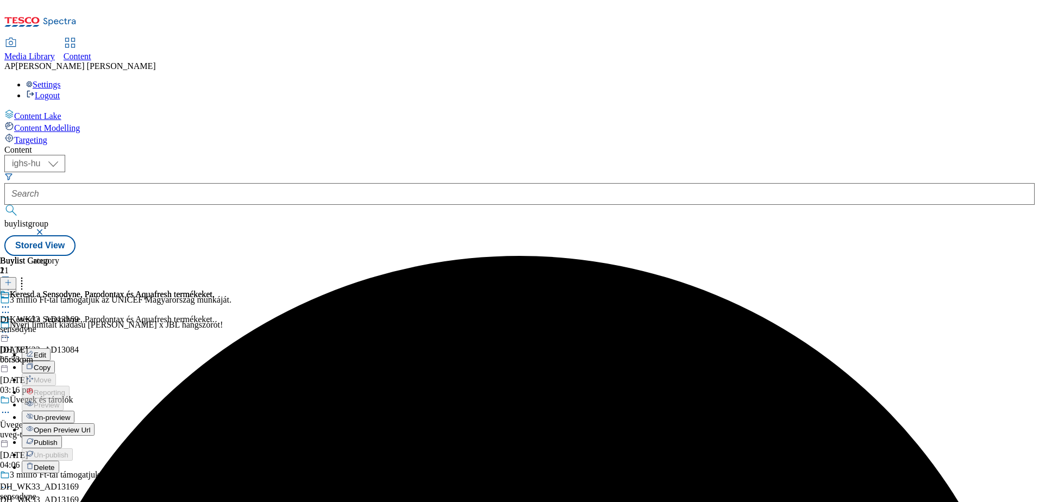
click at [70, 414] on span "Un-preview" at bounding box center [52, 418] width 36 height 8
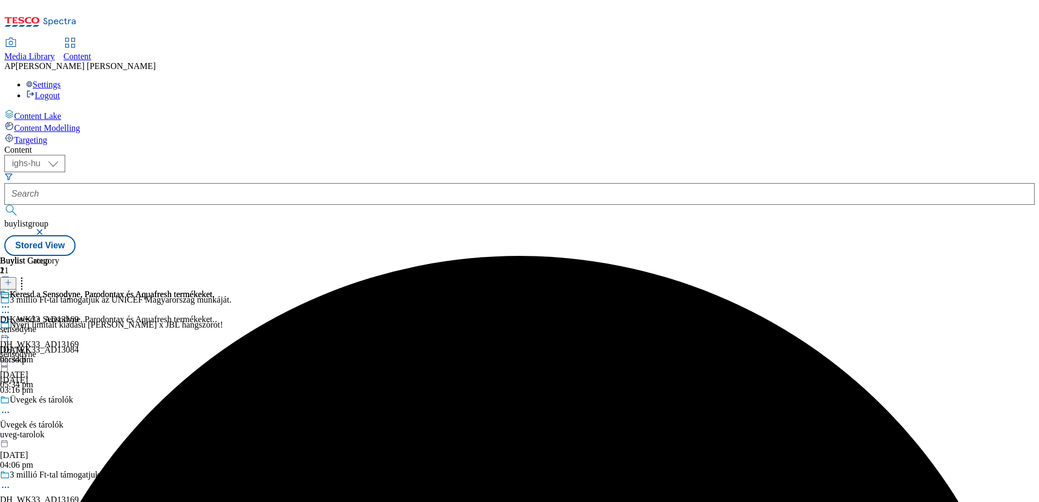
click at [11, 327] on icon at bounding box center [5, 332] width 11 height 11
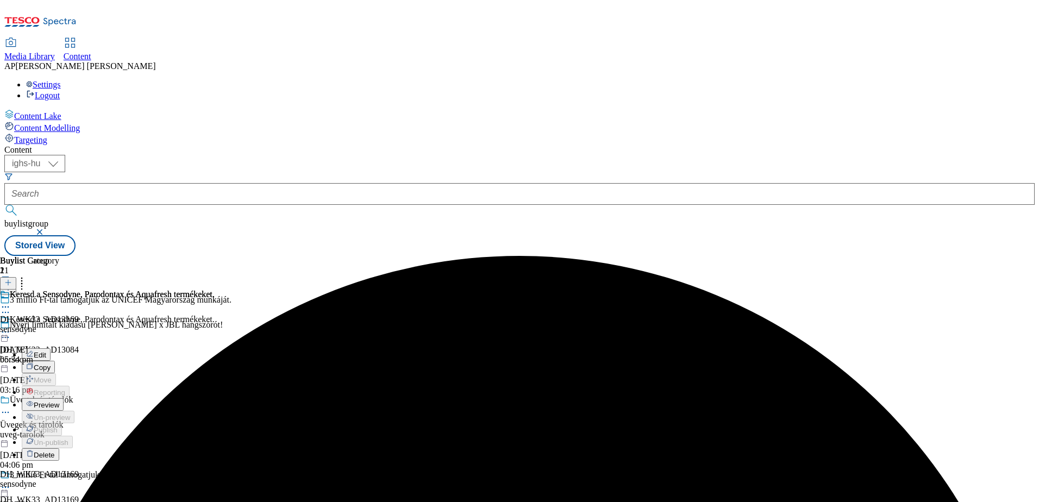
click at [51, 348] on button "Edit" at bounding box center [36, 354] width 29 height 13
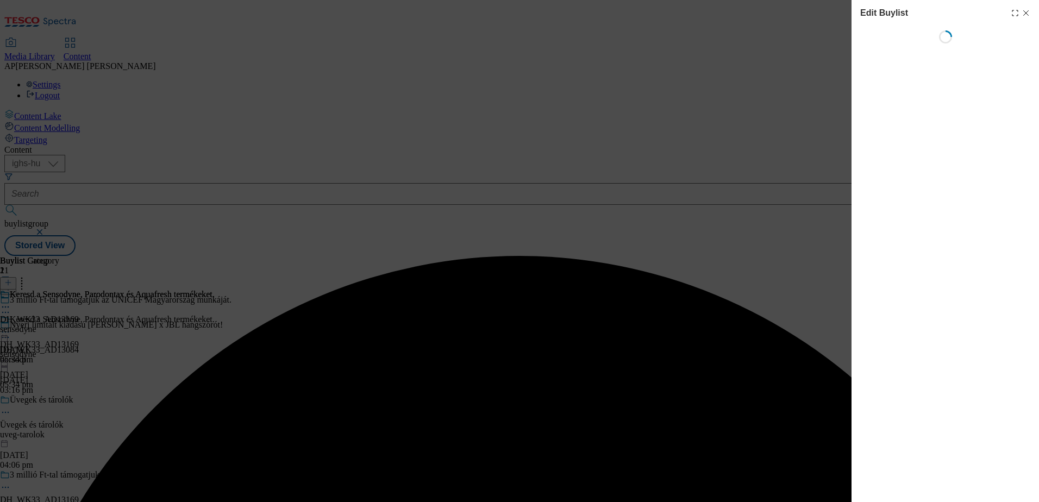
select select "seasonal"
select select "dunnhumby"
select select "Banner"
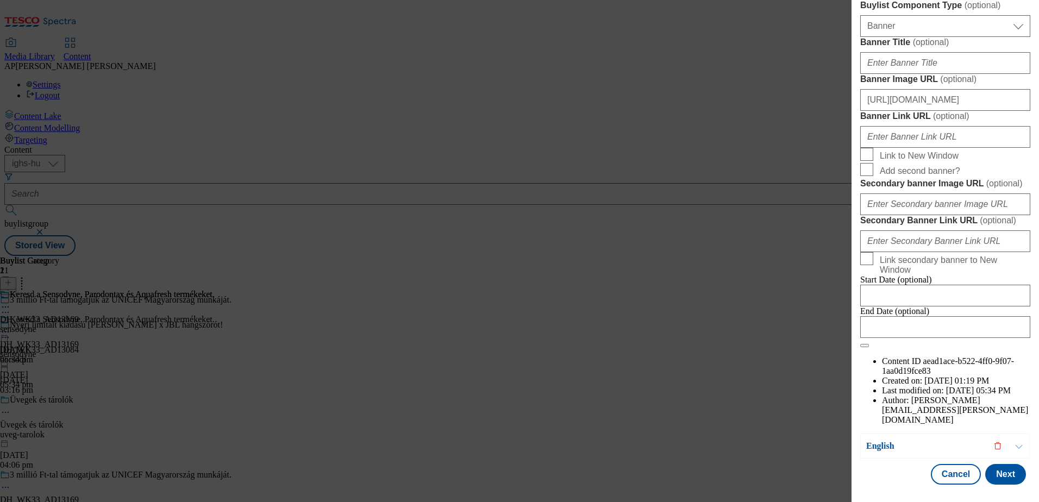
scroll to position [978, 0]
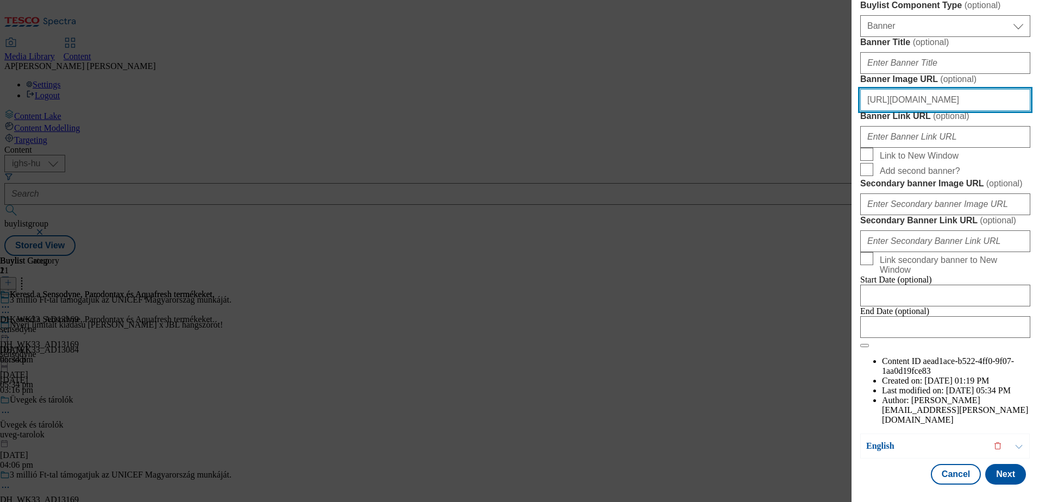
click at [924, 111] on input "https://digitalcontent.api.tesco.com/v2/media/ighs-ce-mktg/c576d428-d931-4817-a…" at bounding box center [945, 100] width 170 height 22
paste input "da2bae44-6553-4bde-a4c4-bd13a3154307/Haleon_Unicef_EN"
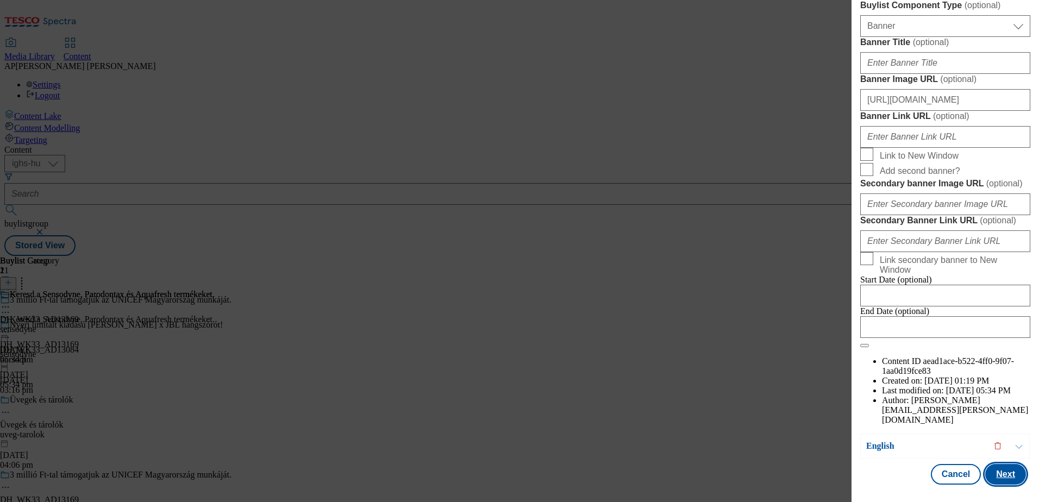
scroll to position [0, 0]
click at [1003, 471] on button "Next" at bounding box center [1005, 474] width 41 height 21
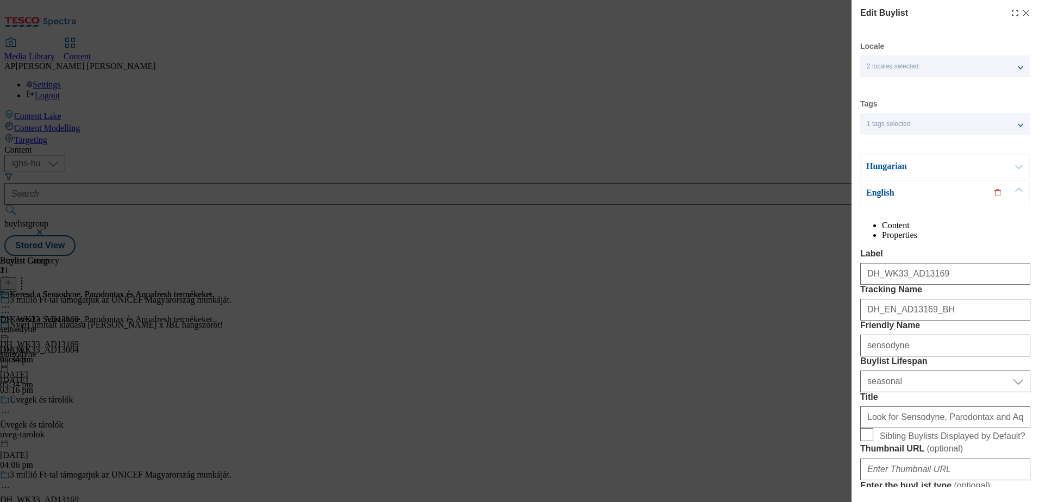
click at [1018, 166] on button "Modal" at bounding box center [1019, 166] width 21 height 23
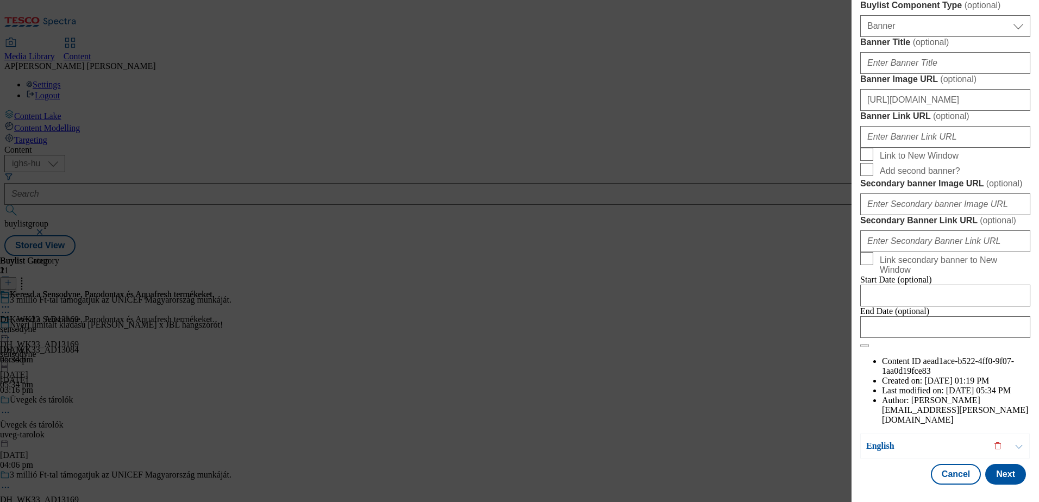
scroll to position [978, 0]
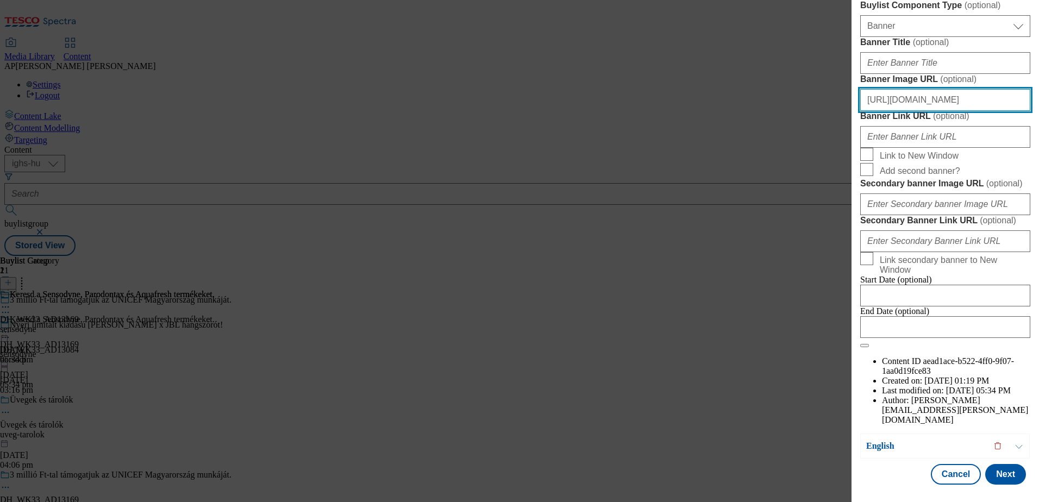
click at [932, 111] on input "https://digitalcontent.api.tesco.com/v2/media/ighs-ce-mktg/da2bae44-6553-4bde-a…" at bounding box center [945, 100] width 170 height 22
paste input "c576d428-d931-4817-af41-353c2dad4cf0/Haleon_Unicef"
type input "https://digitalcontent.api.tesco.com/v2/media/ighs-ce-mktg/c576d428-d931-4817-a…"
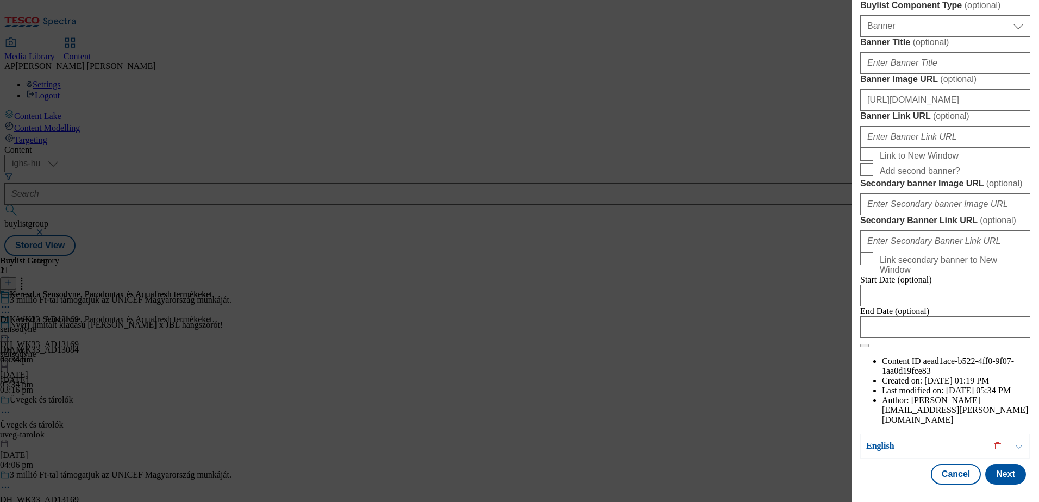
click at [1002, 148] on div "Banner Link URL ( optional )" at bounding box center [945, 129] width 170 height 37
click at [1017, 444] on button "Modal" at bounding box center [1019, 446] width 21 height 24
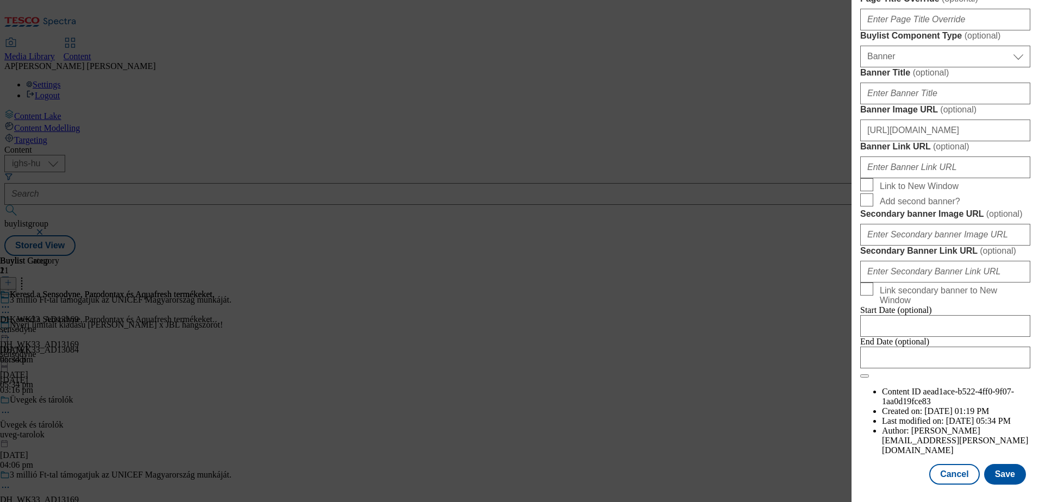
scroll to position [1107, 0]
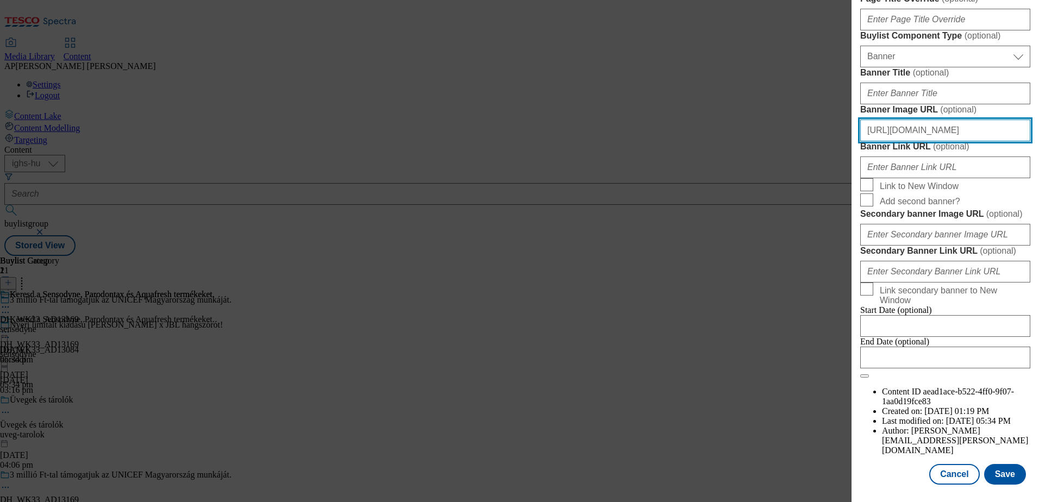
click at [931, 121] on input "https://digitalcontent.api.tesco.com/v2/media/ighs-ce-mktg/da2bae44-6553-4bde-a…" at bounding box center [945, 131] width 170 height 22
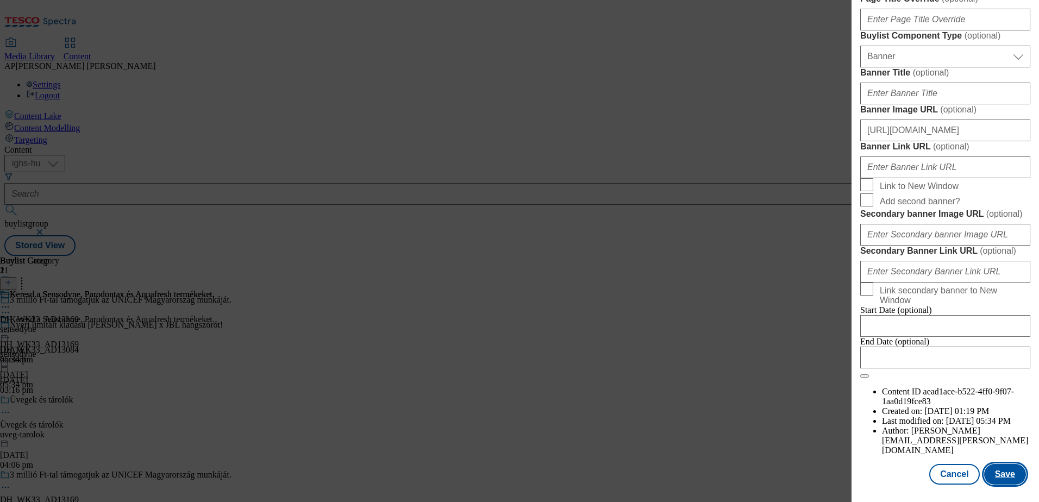
scroll to position [0, 0]
click at [995, 472] on button "Save" at bounding box center [1005, 474] width 42 height 21
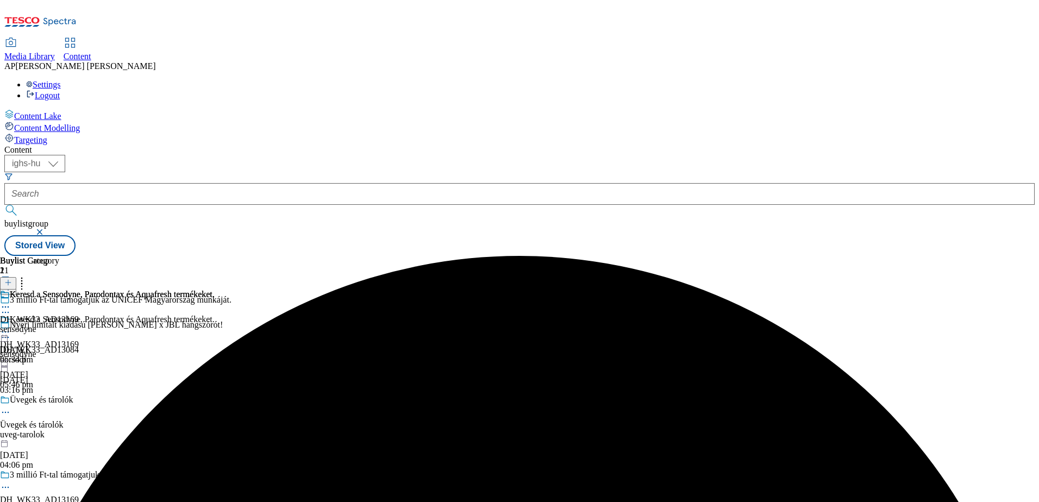
click at [11, 327] on icon at bounding box center [5, 332] width 11 height 11
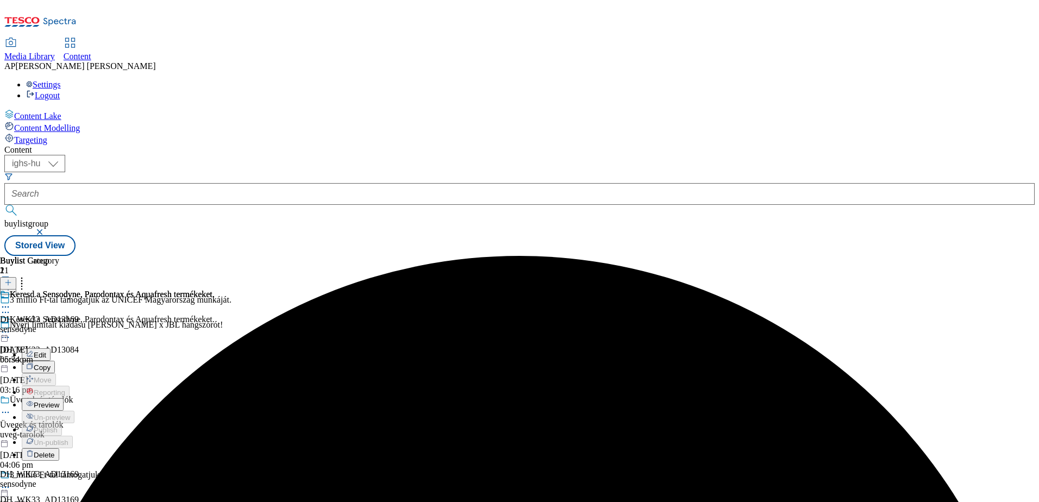
click at [59, 401] on span "Preview" at bounding box center [47, 405] width 26 height 8
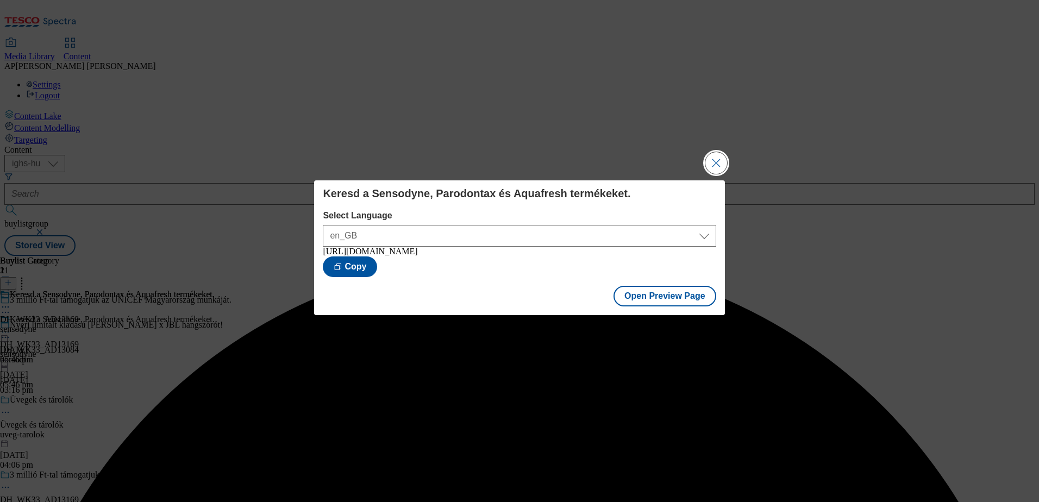
click at [720, 157] on button "Close Modal" at bounding box center [716, 163] width 22 height 22
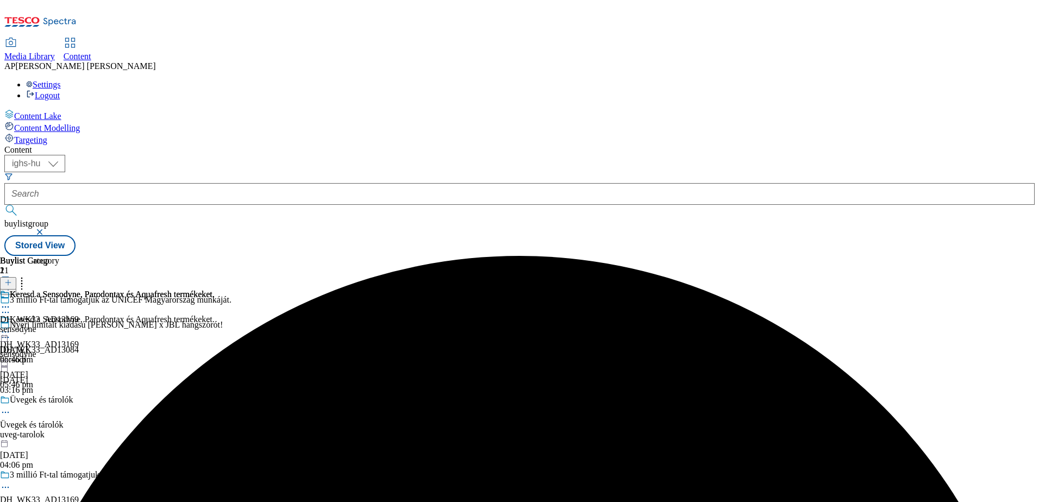
click at [11, 327] on icon at bounding box center [5, 332] width 11 height 11
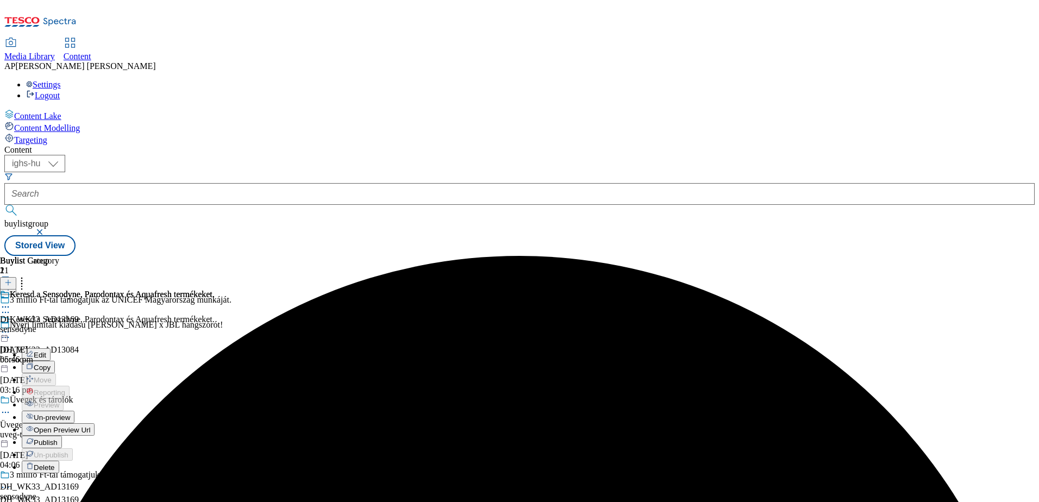
click at [58, 439] on span "Publish" at bounding box center [46, 443] width 24 height 8
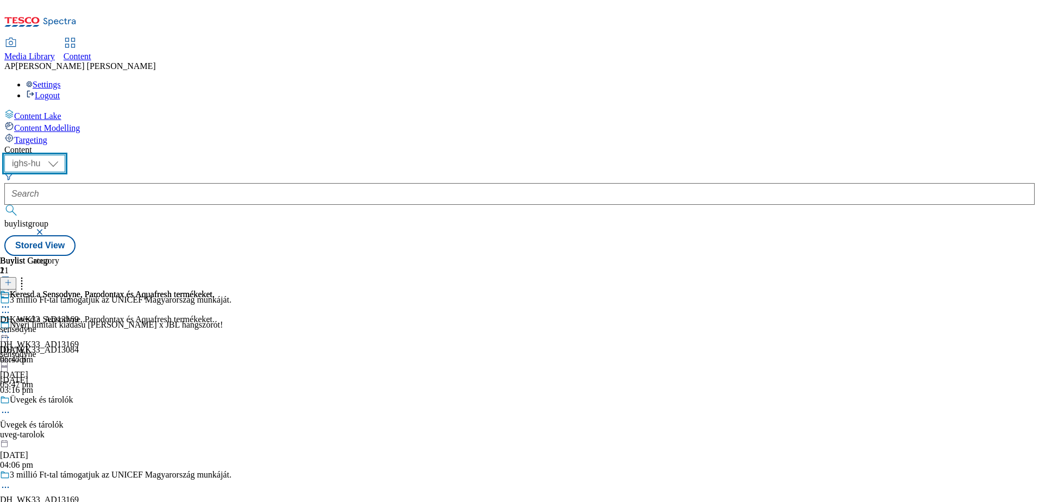
click at [65, 155] on select "ighs-cz ighs-hu ighs-sk" at bounding box center [34, 163] width 61 height 17
select select "ighs-cz"
click at [65, 155] on select "ighs-cz ighs-hu ighs-sk" at bounding box center [34, 163] width 61 height 17
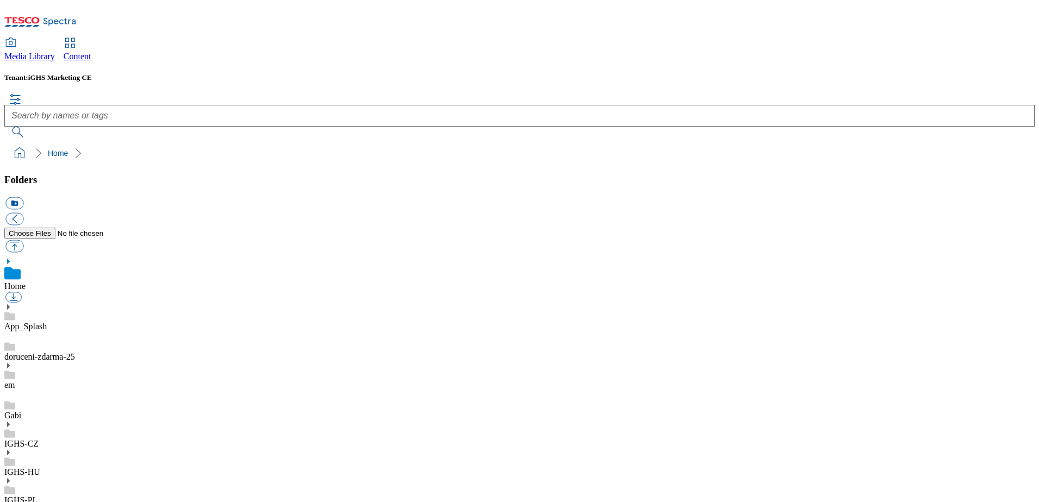
click at [10, 450] on use at bounding box center [8, 452] width 3 height 5
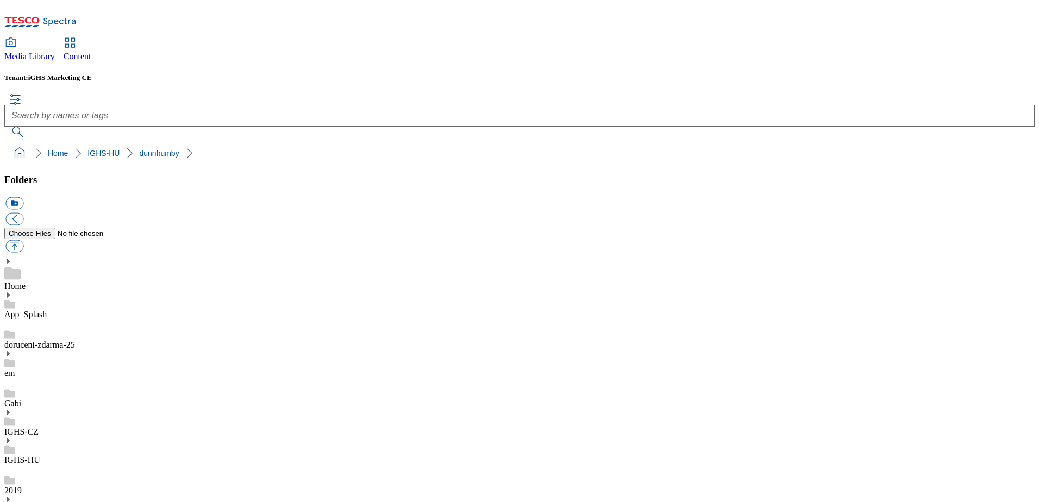
checkbox input "true"
type input "C:\fakepath\Haleon1_Unicef_banner_1184x333.jpg"
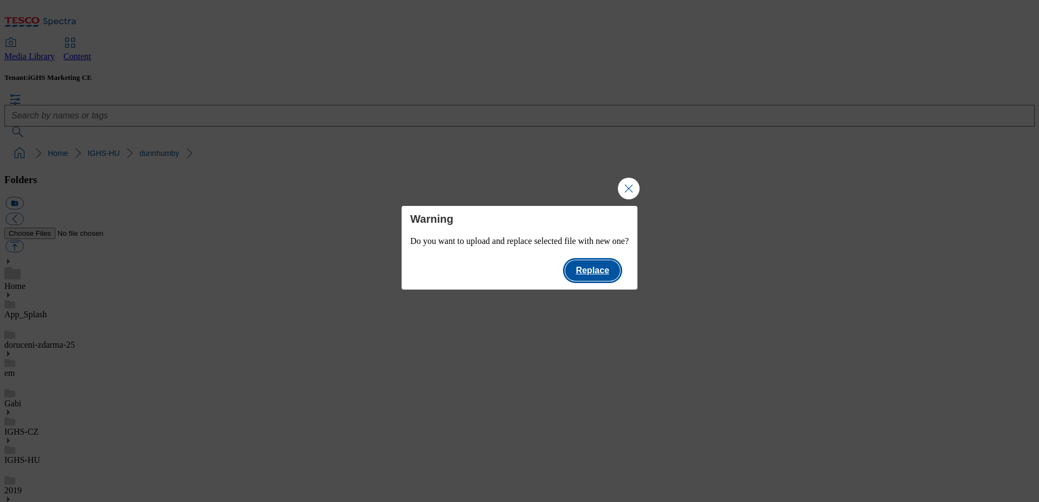
click at [591, 272] on button "Replace" at bounding box center [592, 270] width 55 height 21
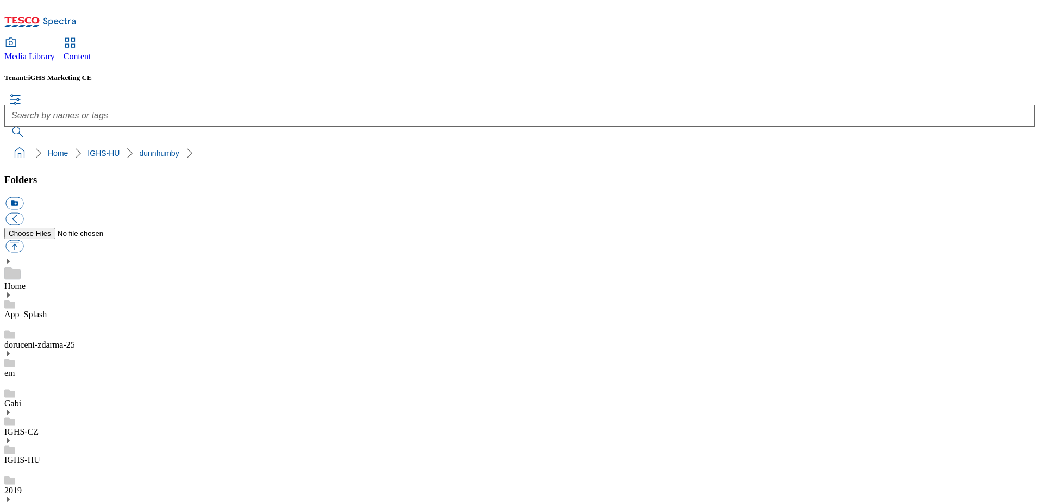
checkbox input "false"
checkbox input "true"
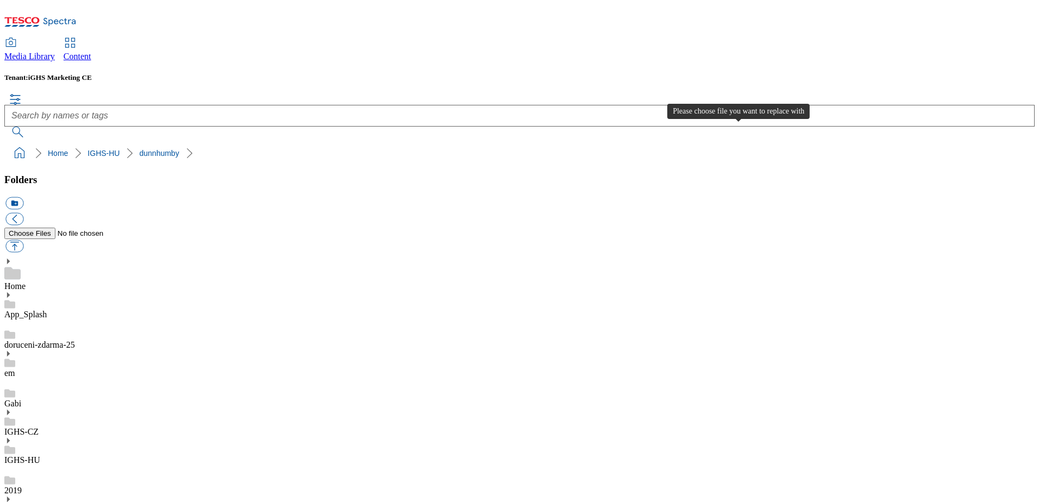
type input "C:\fakepath\Haleon1_Unicef_banner_1184x333.jpg"
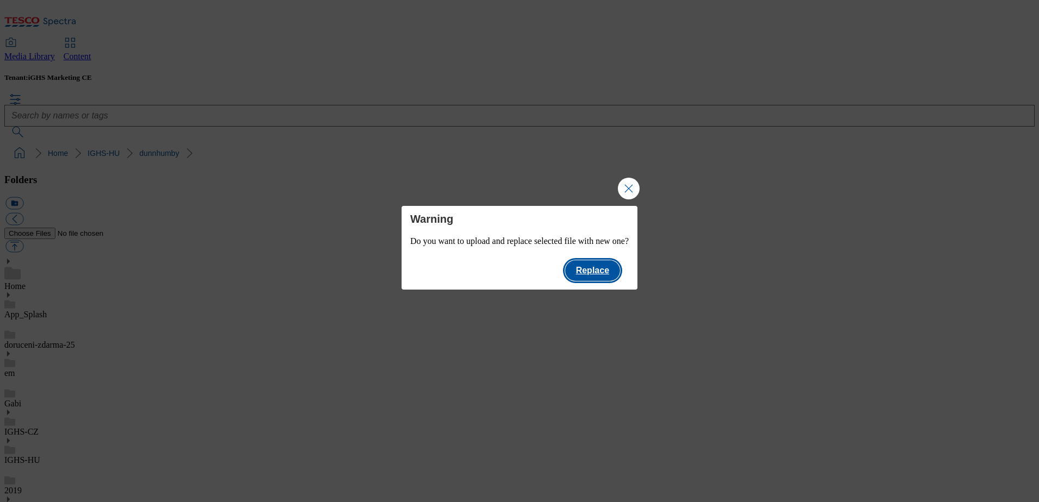
click at [607, 277] on button "Replace" at bounding box center [592, 270] width 55 height 21
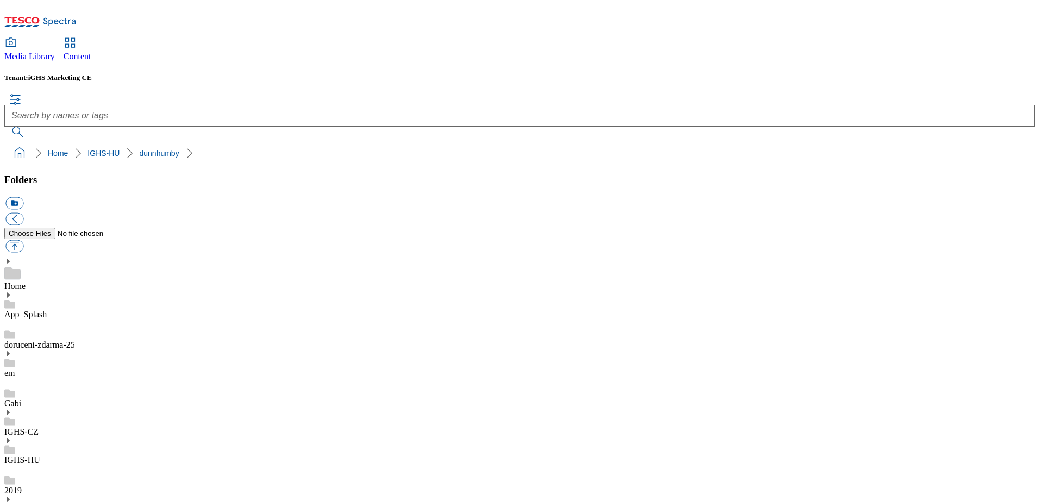
checkbox input "false"
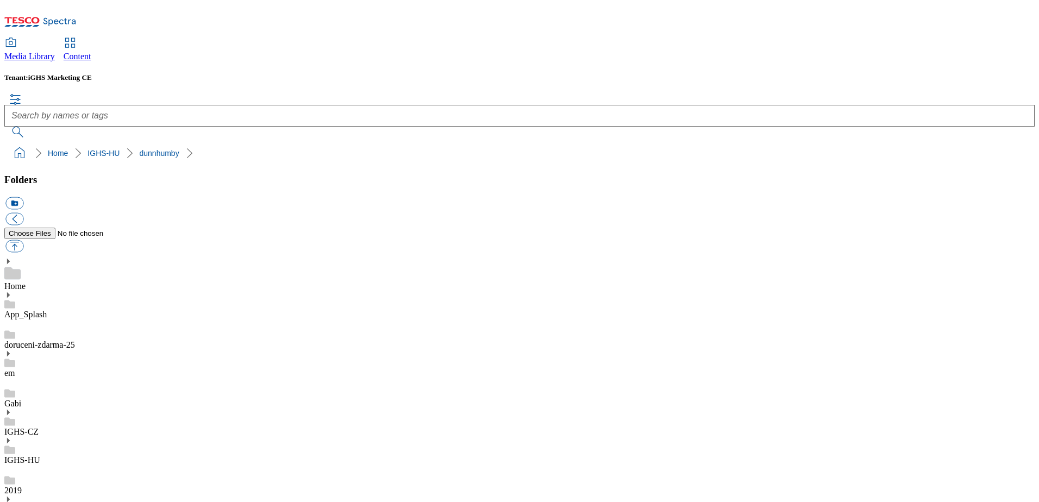
scroll to position [109, 0]
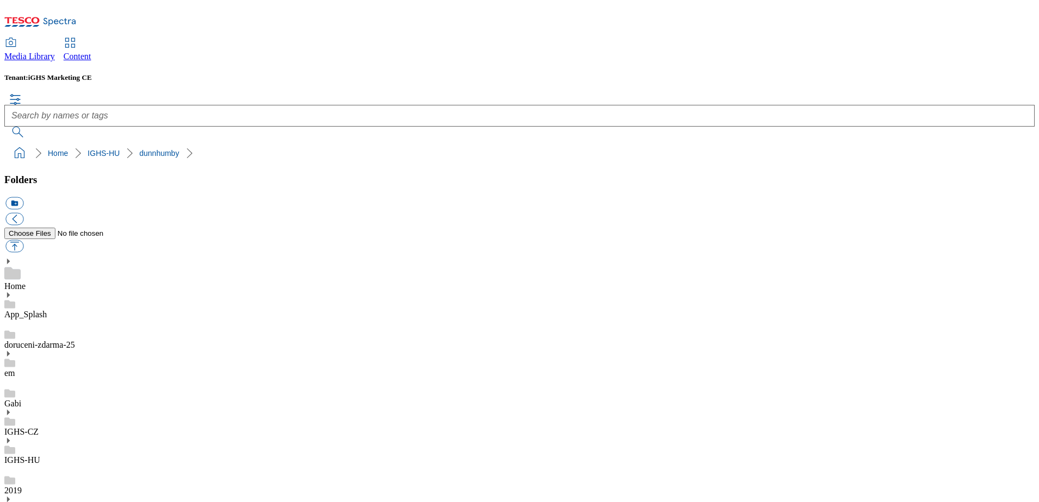
drag, startPoint x: 799, startPoint y: 402, endPoint x: 767, endPoint y: 403, distance: 31.5
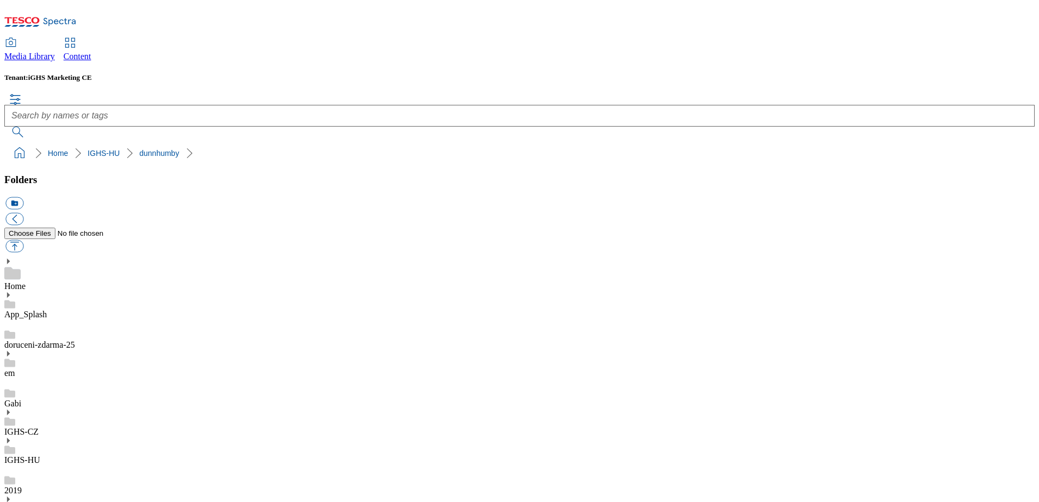
checkbox input "true"
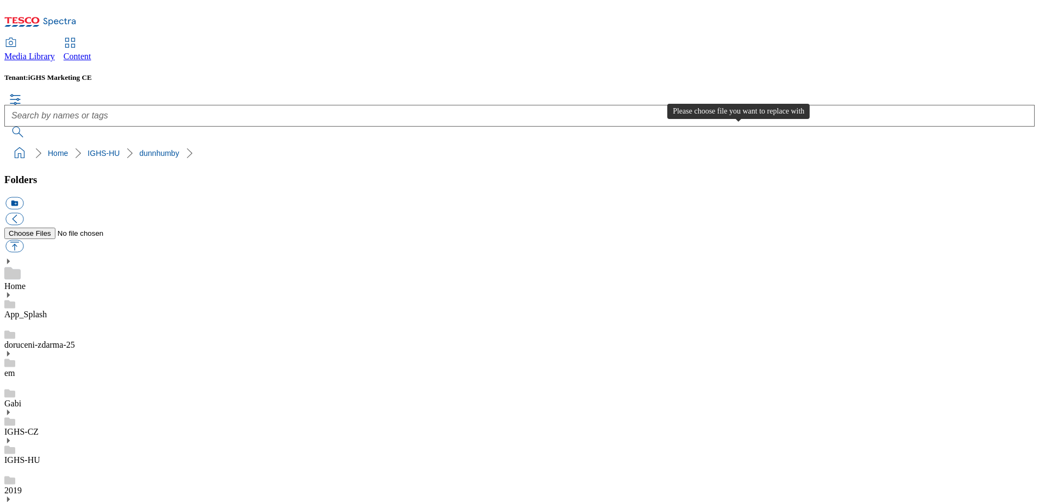
type input "C:\fakepath\Haleon1_Unicef_EN_banner_1184x333.jpg"
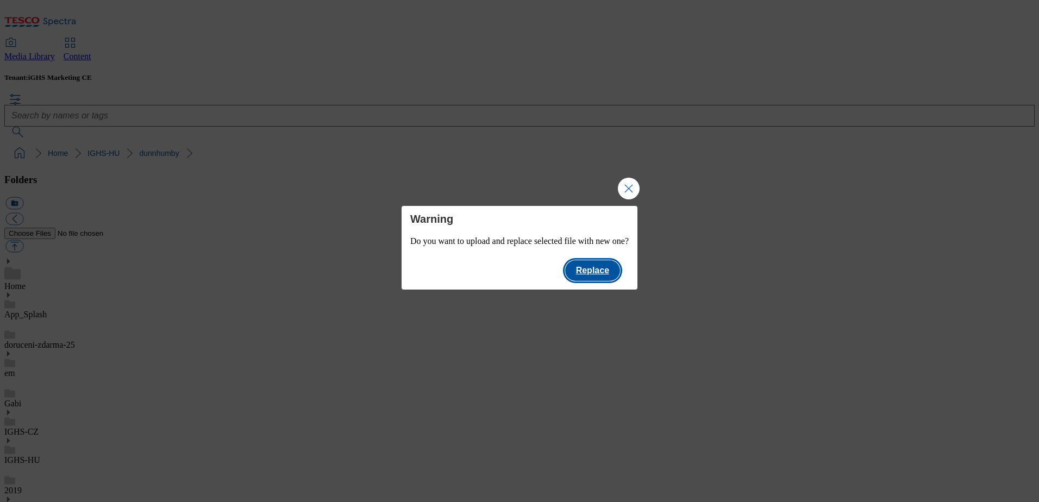
click at [603, 275] on button "Replace" at bounding box center [592, 270] width 55 height 21
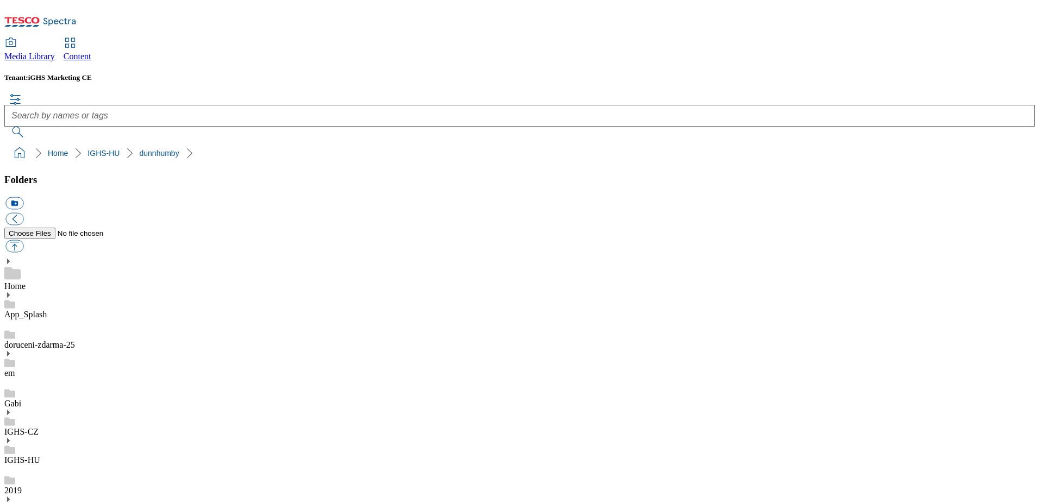
checkbox input "true"
type input "C:\fakepath\Haleon1_Unicef_EN_banner_1184x333.jpg"
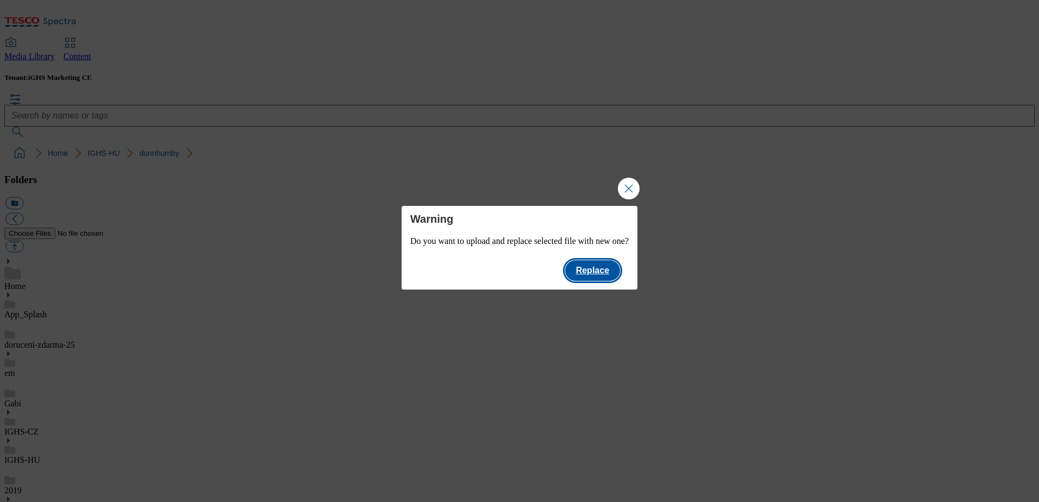
click at [611, 274] on button "Replace" at bounding box center [592, 270] width 55 height 21
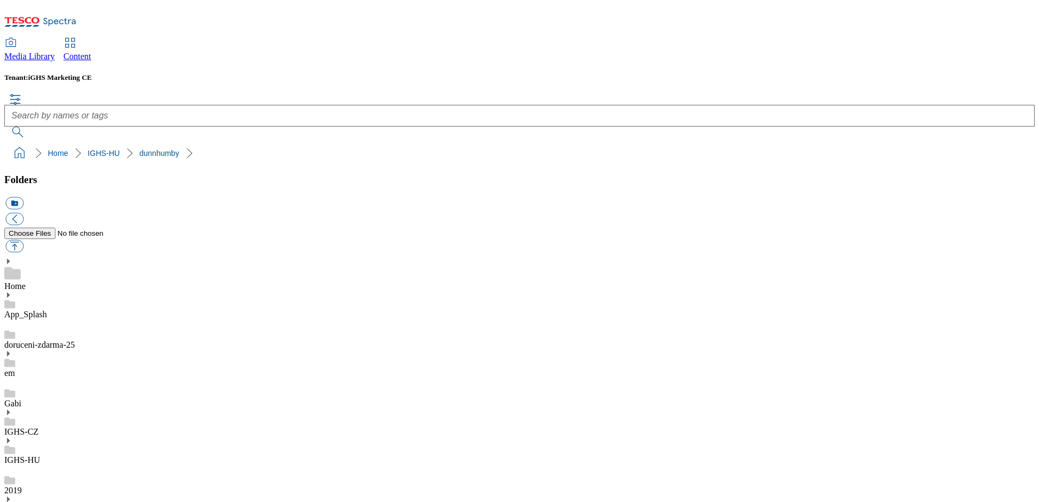
checkbox input "false"
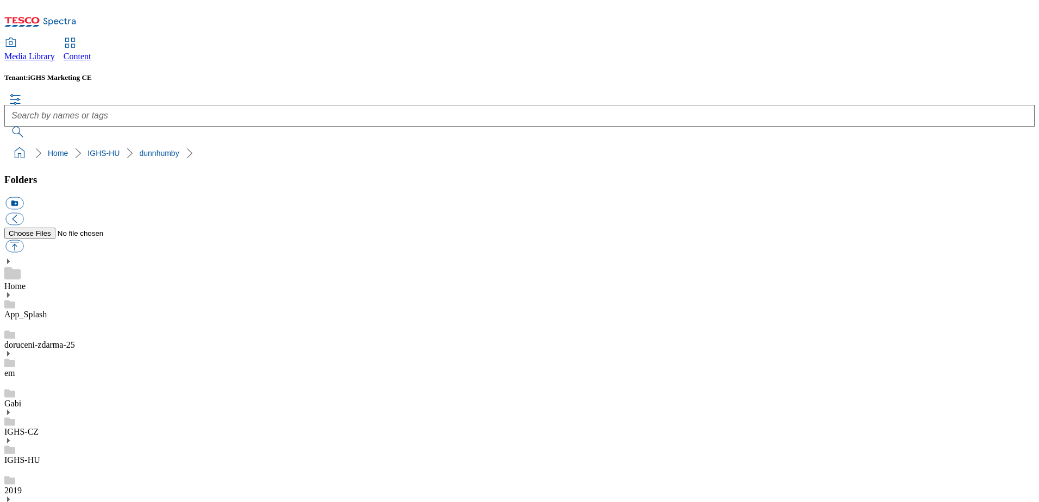
checkbox input "true"
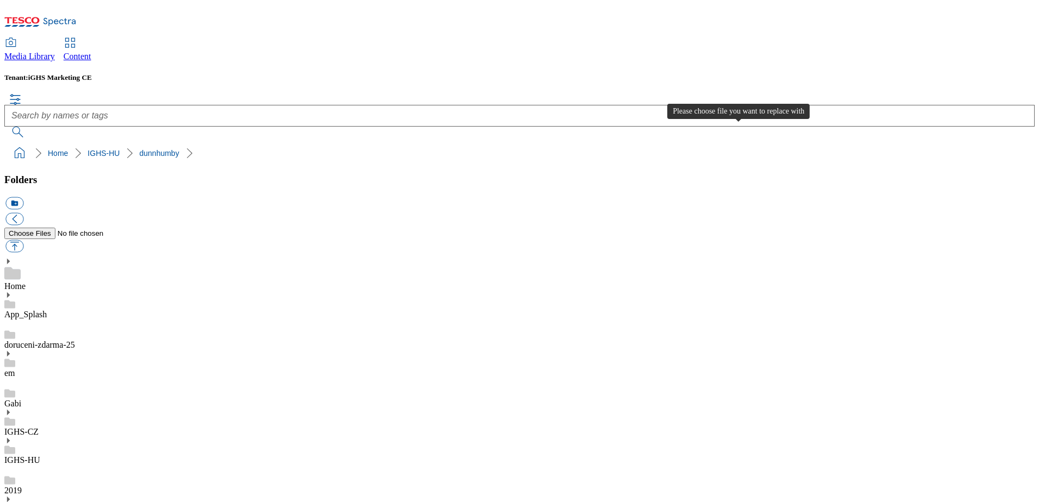
type input "C:\fakepath\Haleon1_Unicef_EN_banner_1184x333.jpg"
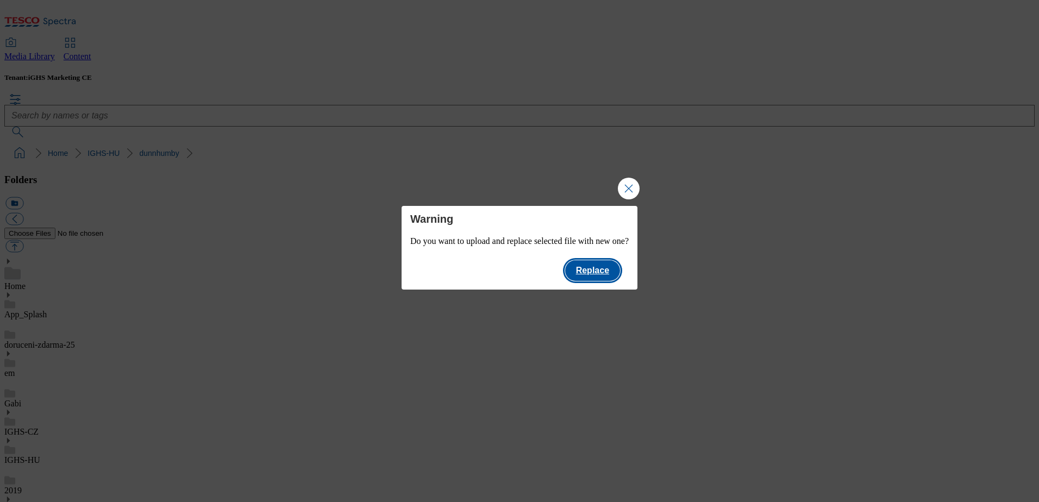
click at [605, 273] on button "Replace" at bounding box center [592, 270] width 55 height 21
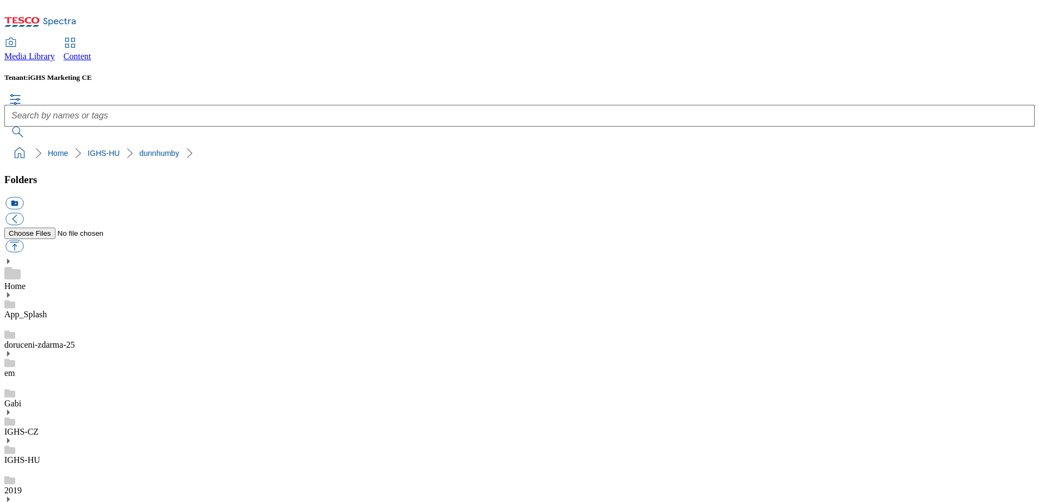
checkbox input "false"
drag, startPoint x: 92, startPoint y: 348, endPoint x: 84, endPoint y: 335, distance: 16.1
